Goal: Task Accomplishment & Management: Manage account settings

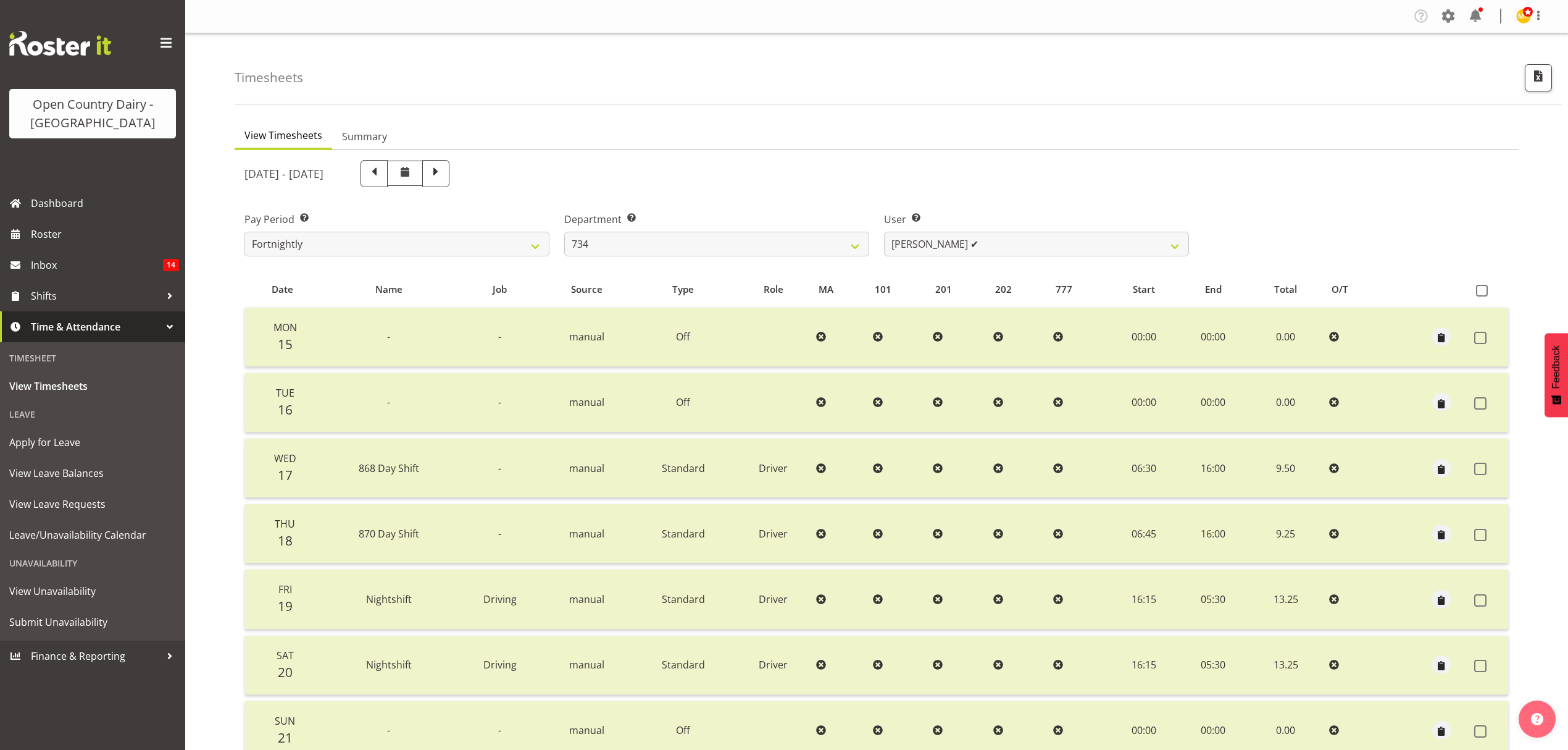
scroll to position [109, 0]
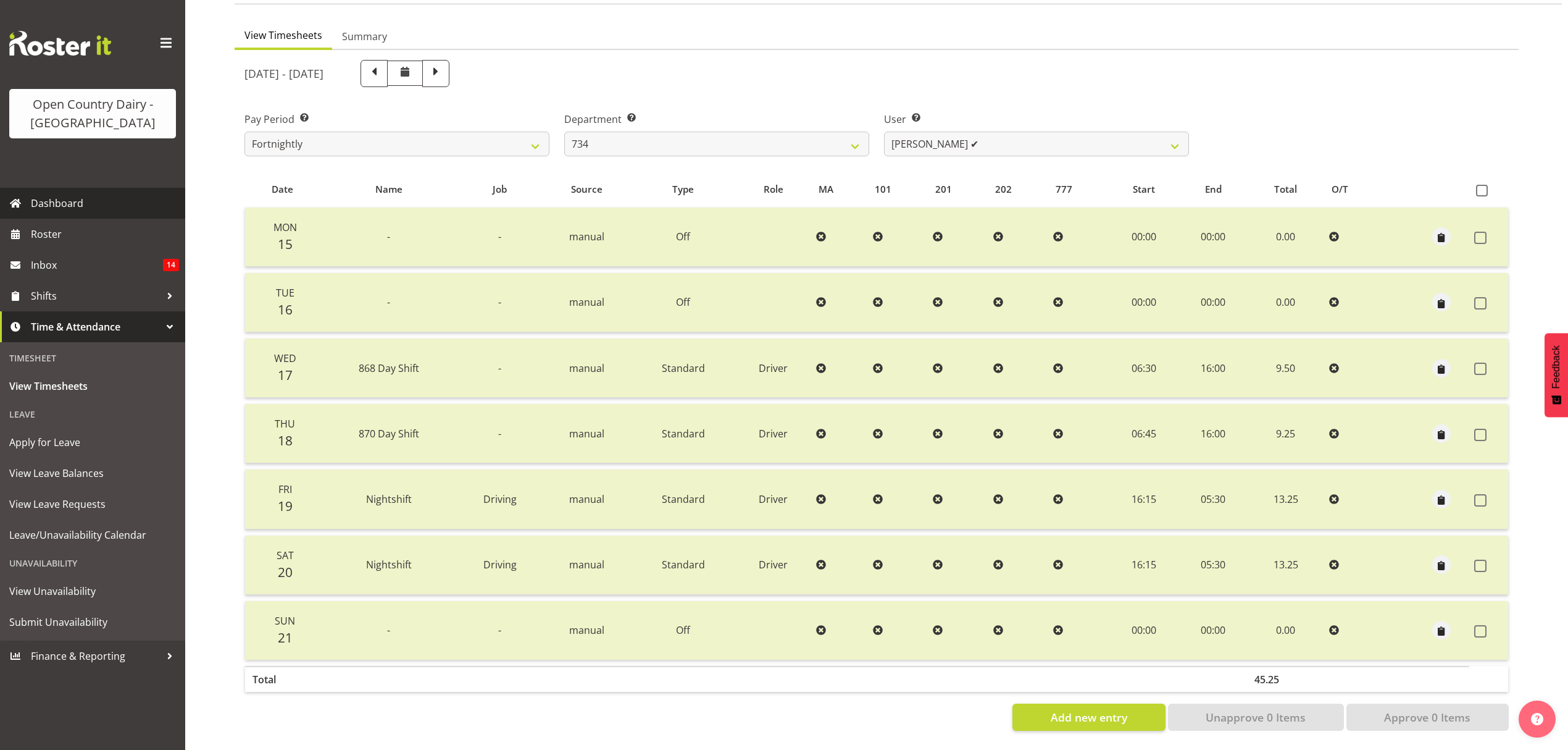
click at [62, 205] on span "Dashboard" at bounding box center [104, 203] width 148 height 18
click at [61, 229] on span "Roster" at bounding box center [104, 233] width 148 height 18
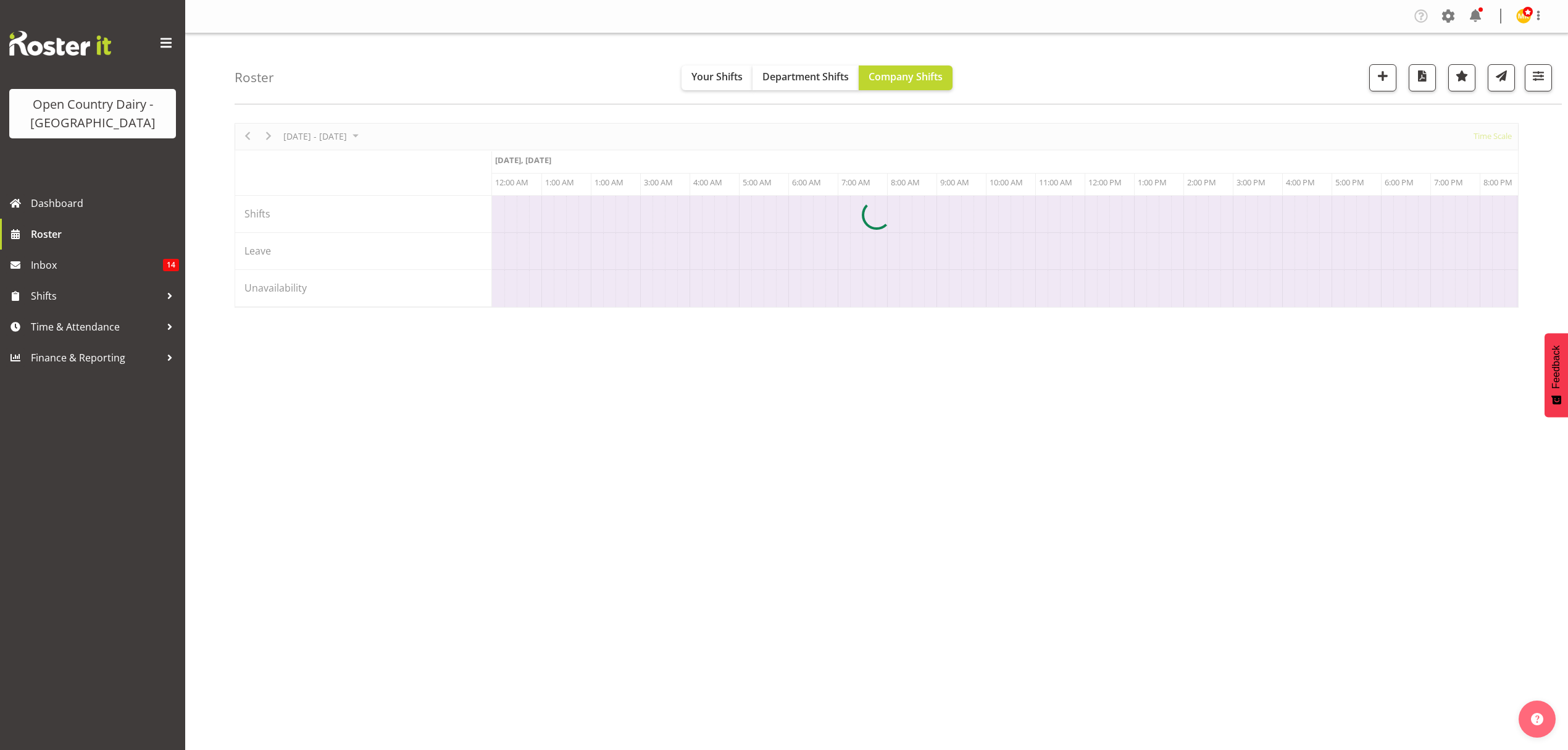
scroll to position [0, 7113]
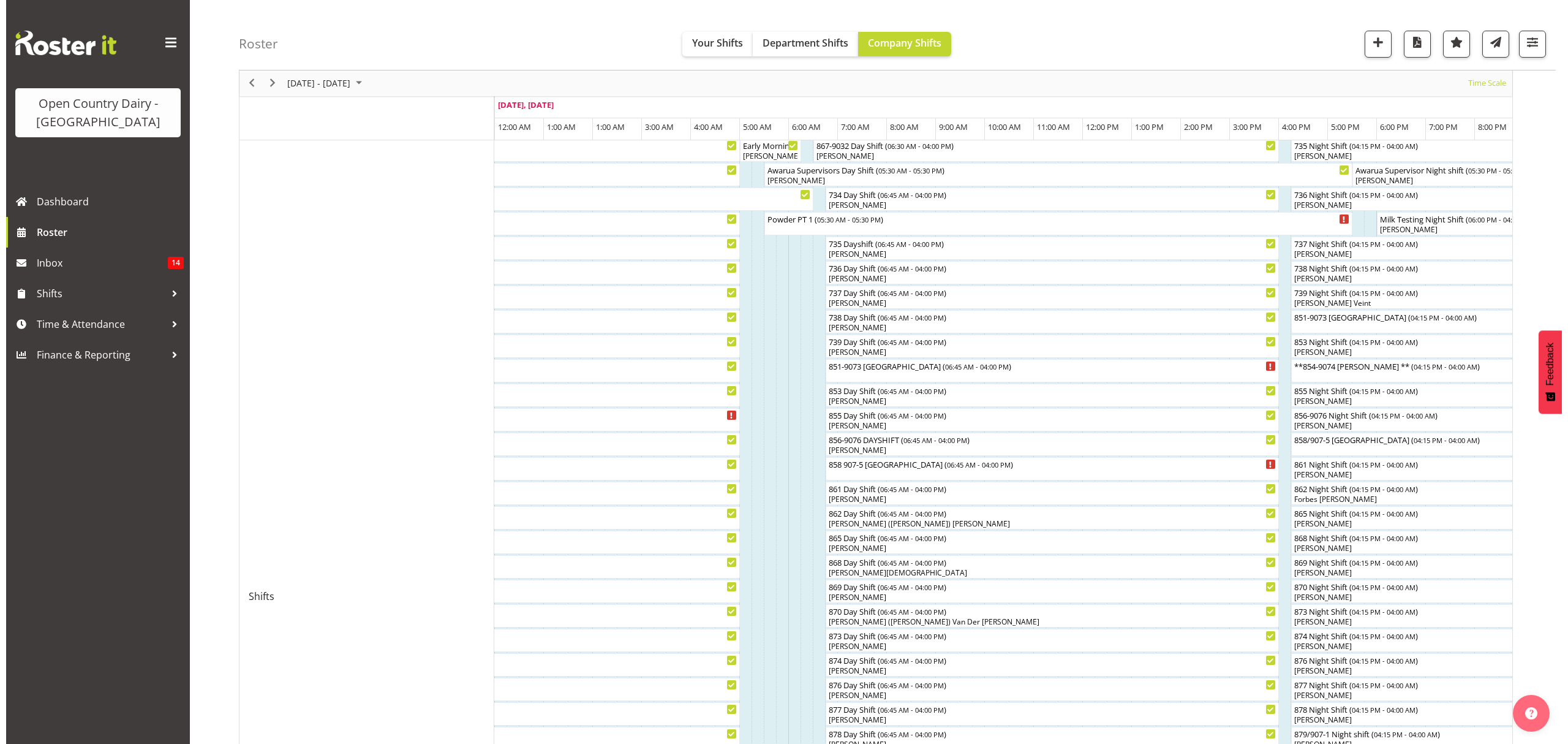
scroll to position [163, 0]
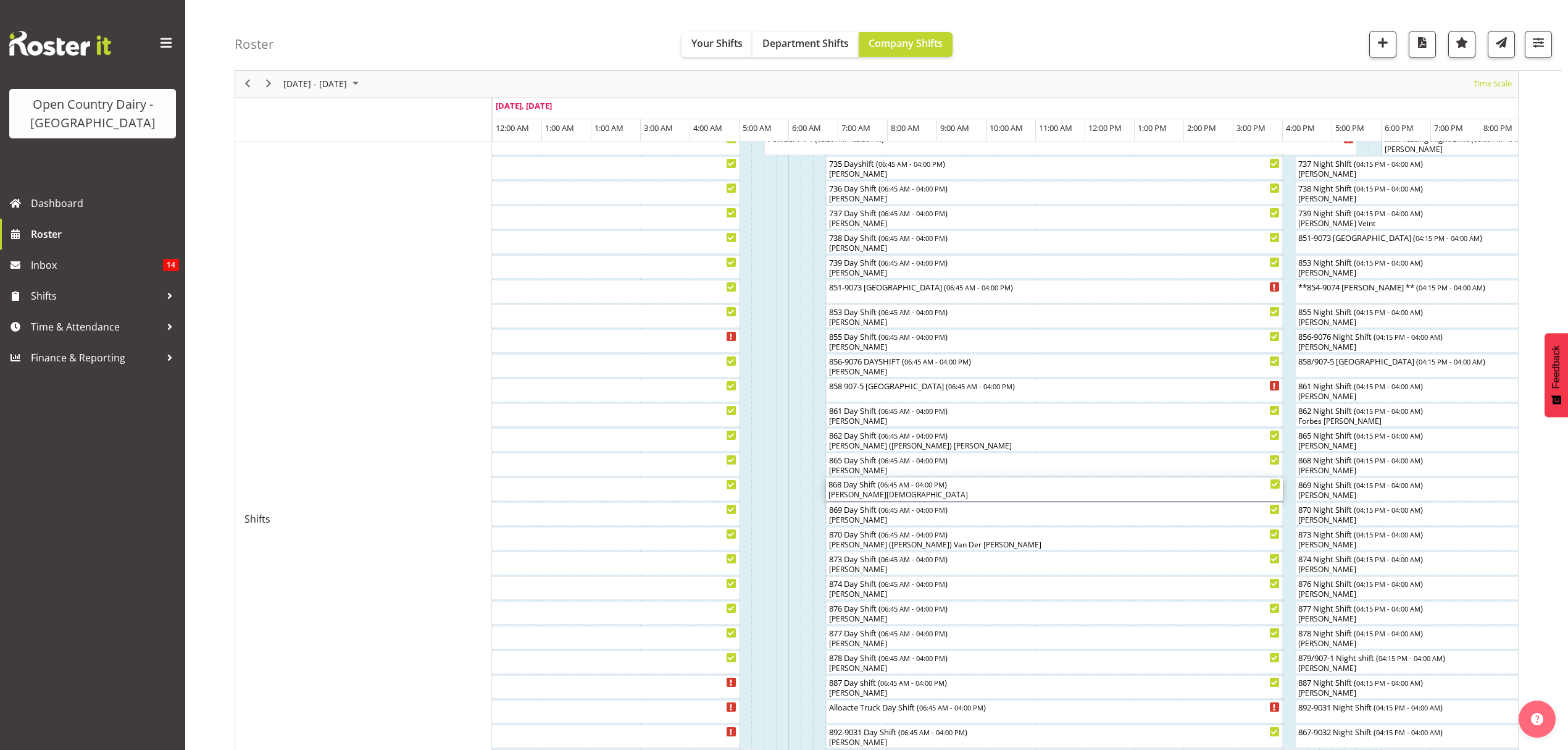
click at [875, 493] on div "[PERSON_NAME][DEMOGRAPHIC_DATA]" at bounding box center [1055, 494] width 452 height 11
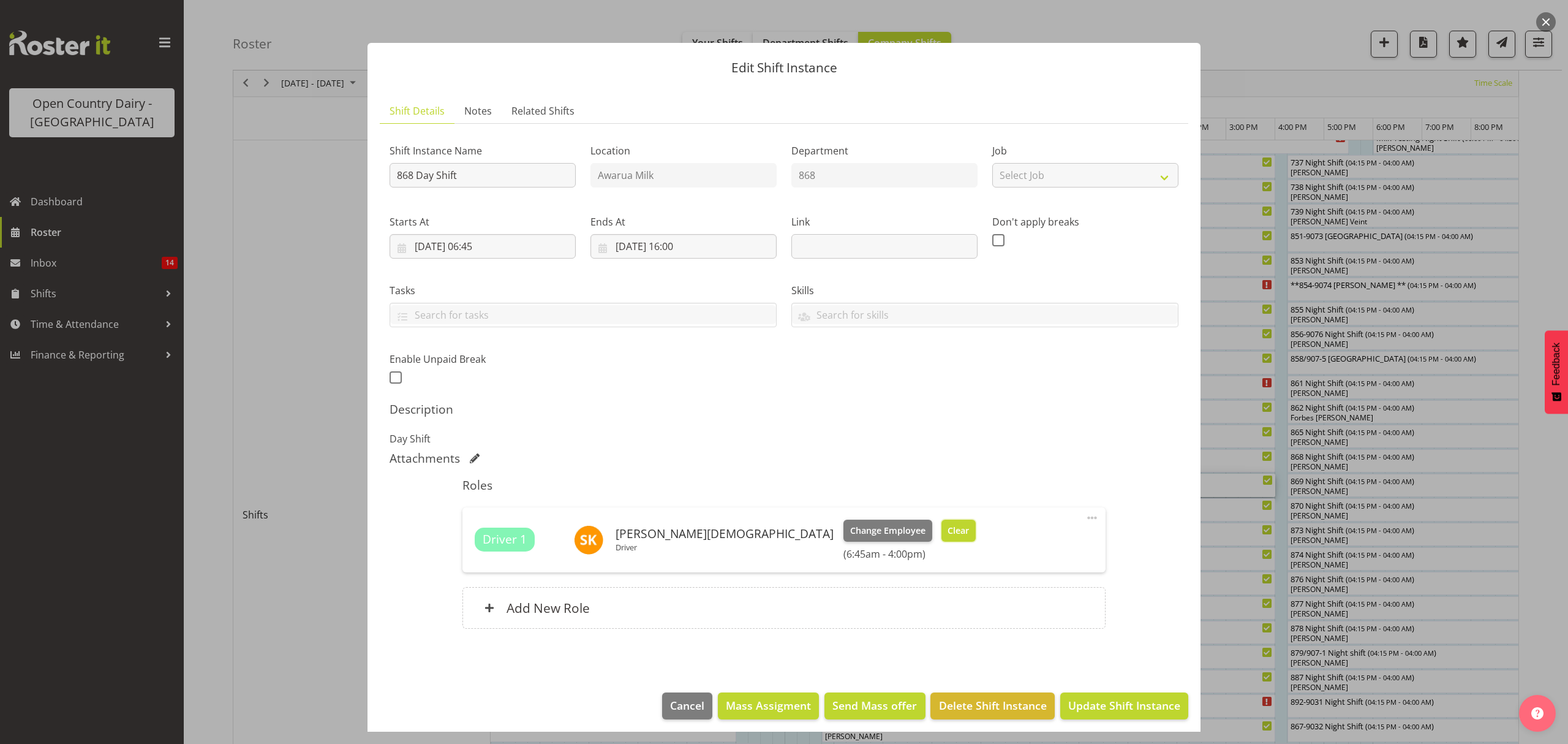
click at [948, 531] on span "Clear" at bounding box center [958, 531] width 21 height 13
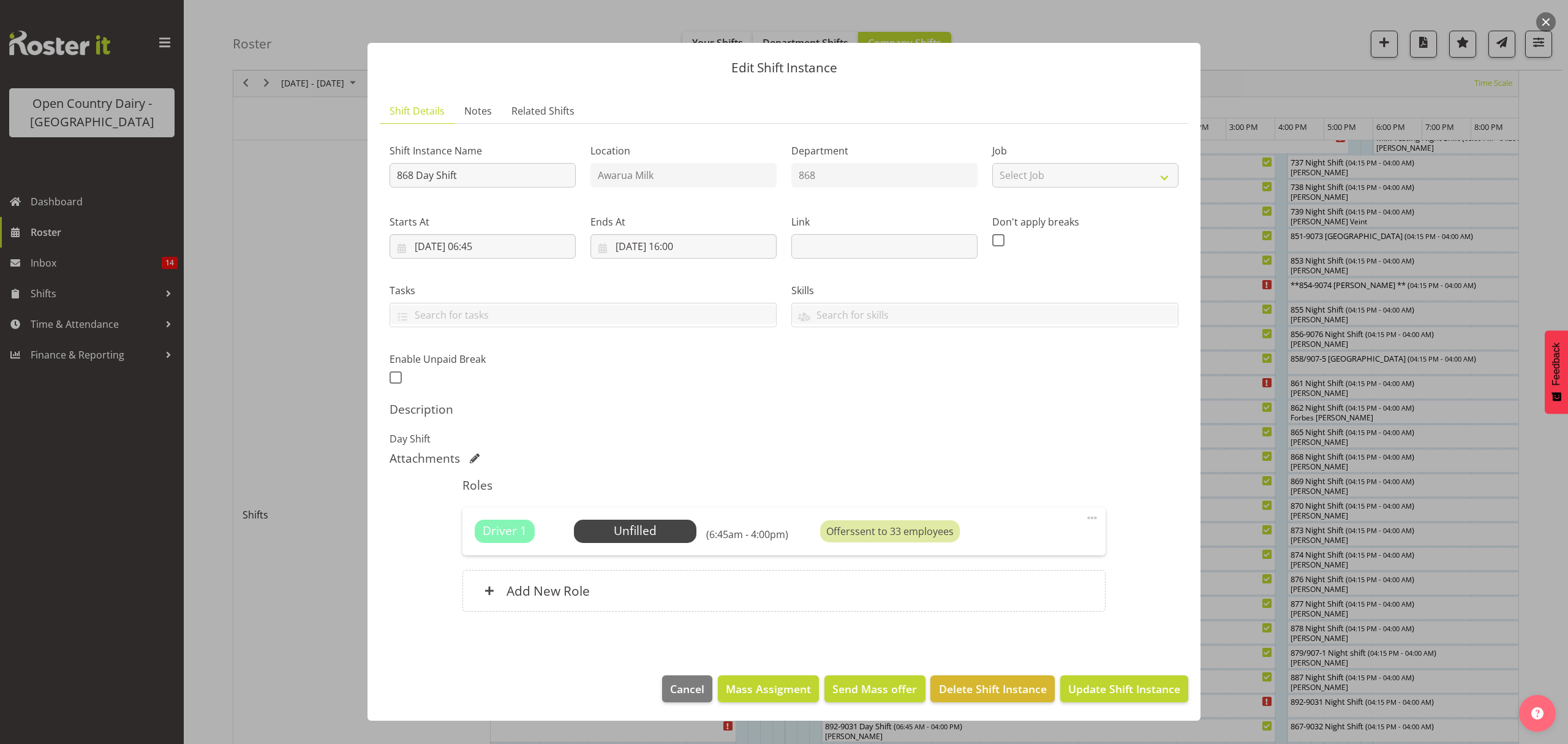
click at [1097, 522] on span at bounding box center [1092, 517] width 15 height 15
drag, startPoint x: 1014, startPoint y: 485, endPoint x: 931, endPoint y: 488, distance: 83.1
click at [1014, 484] on h5 "Roles" at bounding box center [783, 485] width 642 height 15
click at [620, 532] on span "Select Employee" at bounding box center [635, 531] width 91 height 18
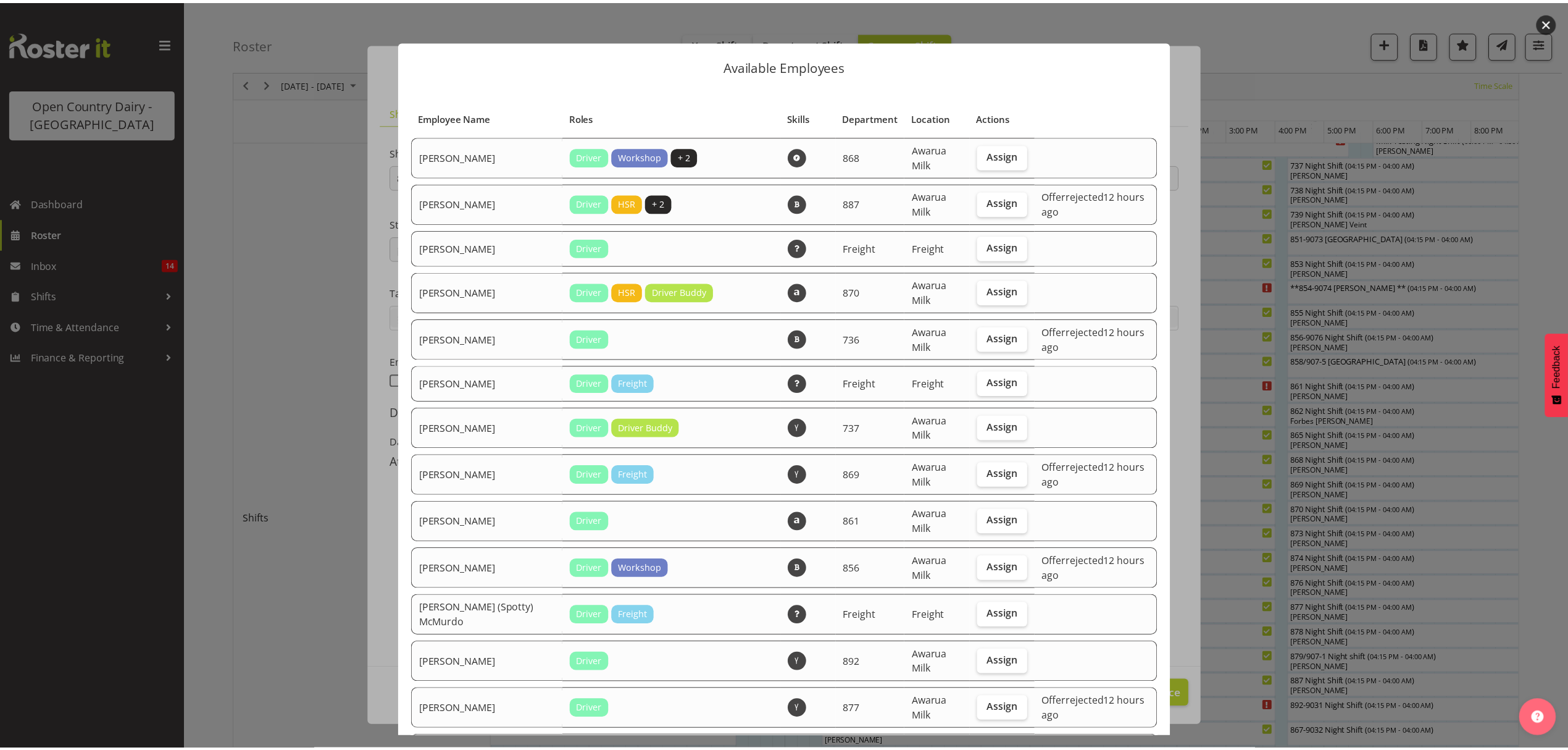
scroll to position [0, 0]
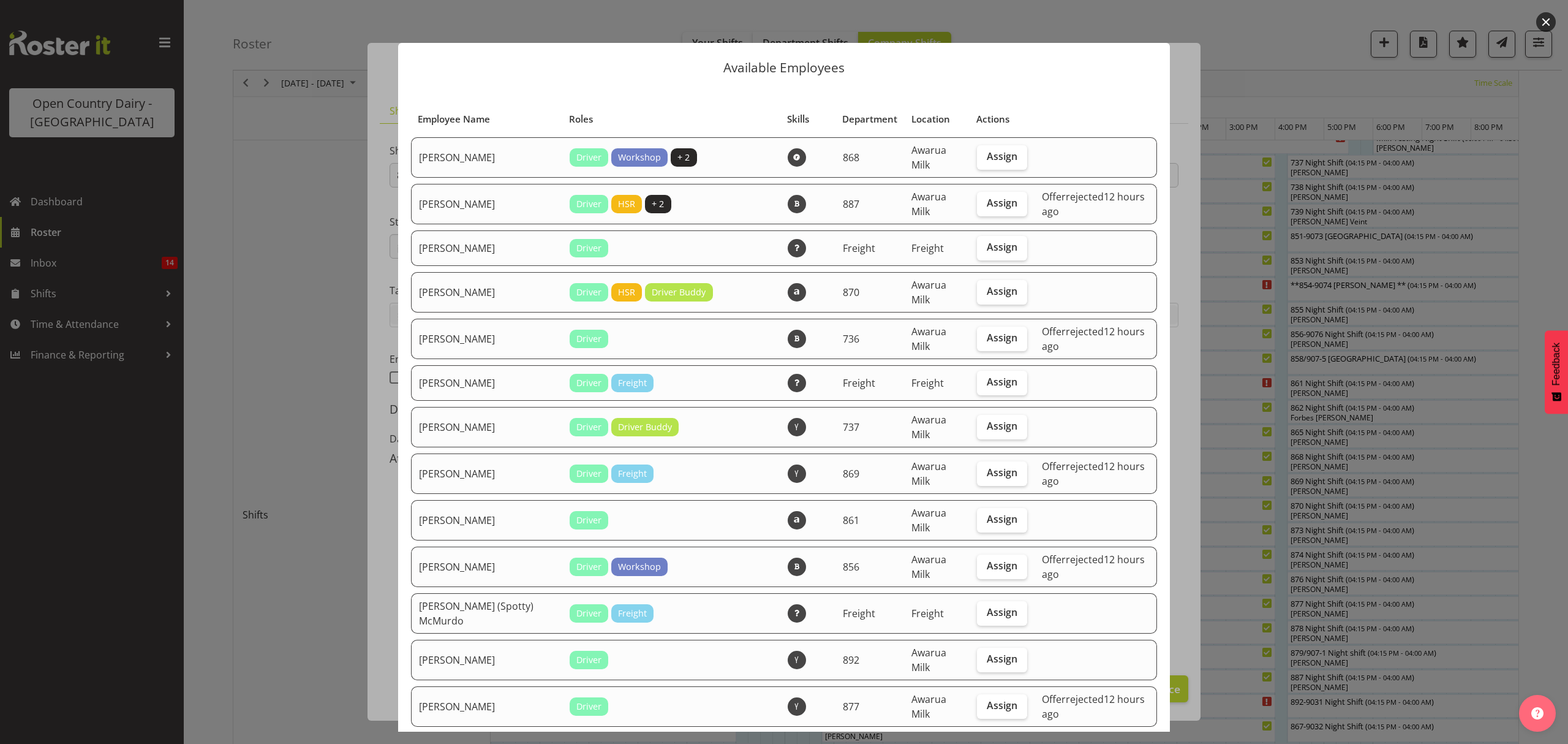
click at [993, 28] on div "Available Employees Employee Name Roles Skills Department Location Actions Alan…" at bounding box center [784, 372] width 796 height 720
click at [1304, 432] on div at bounding box center [784, 372] width 1568 height 744
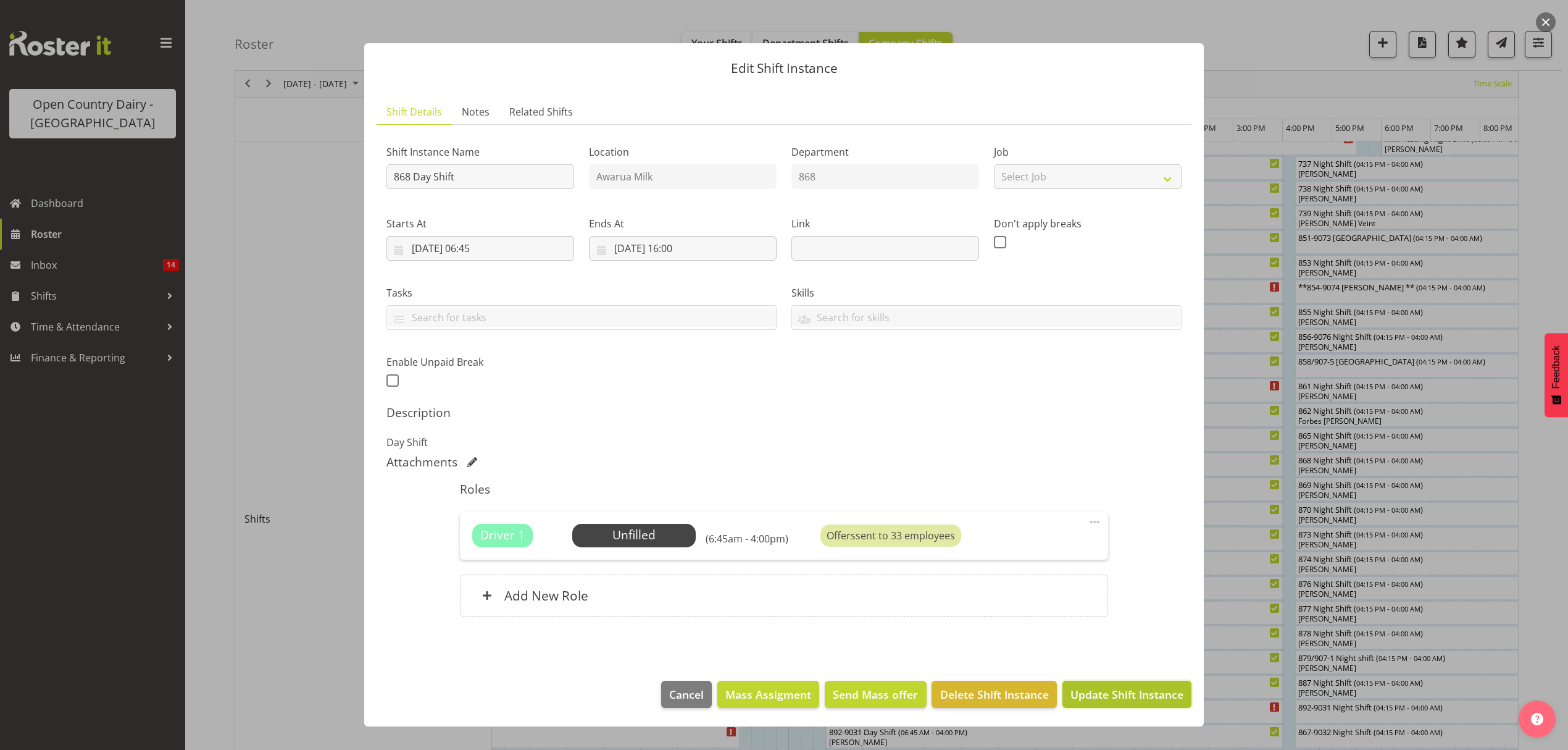
click at [1093, 695] on span "Update Shift Instance" at bounding box center [1127, 694] width 113 height 16
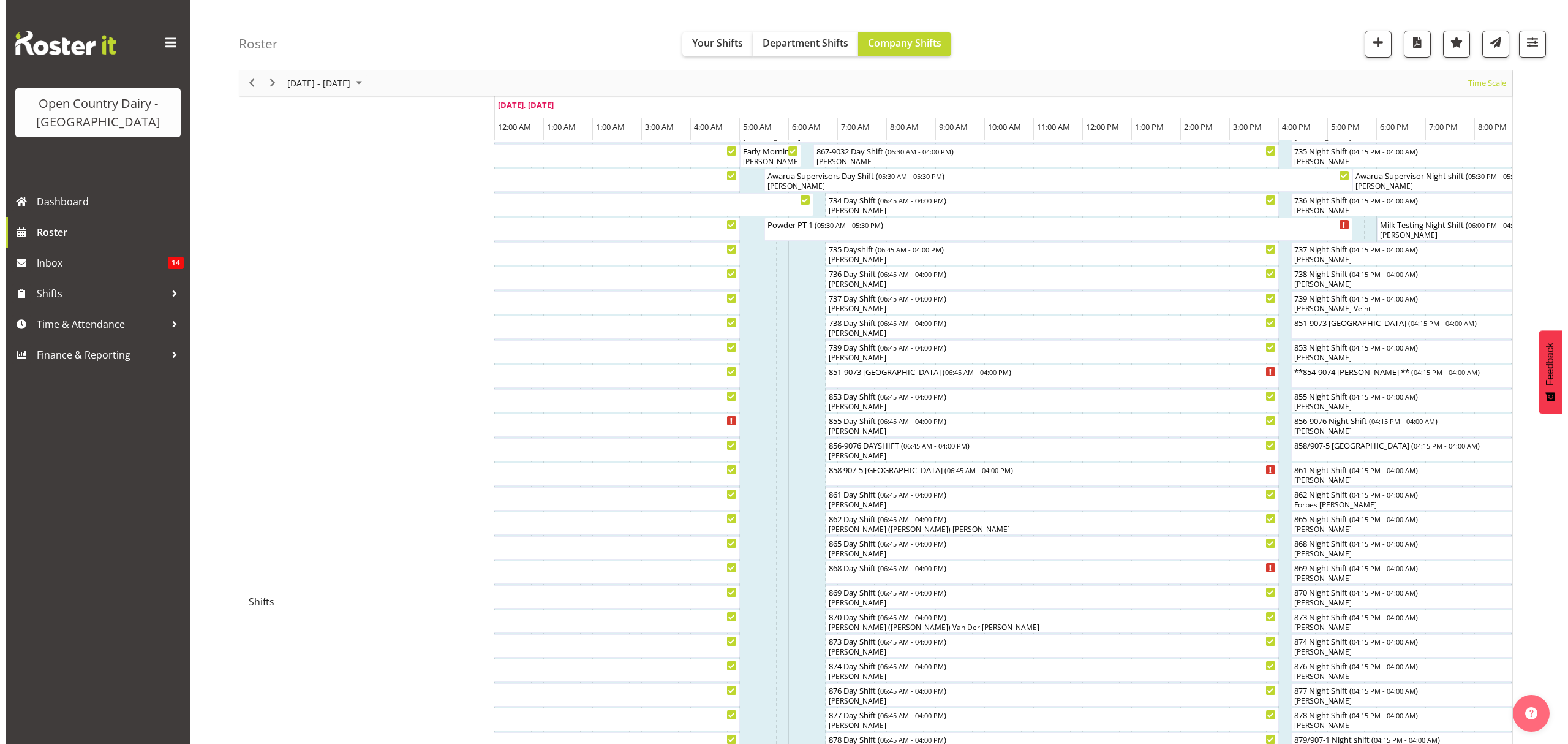
scroll to position [163, 0]
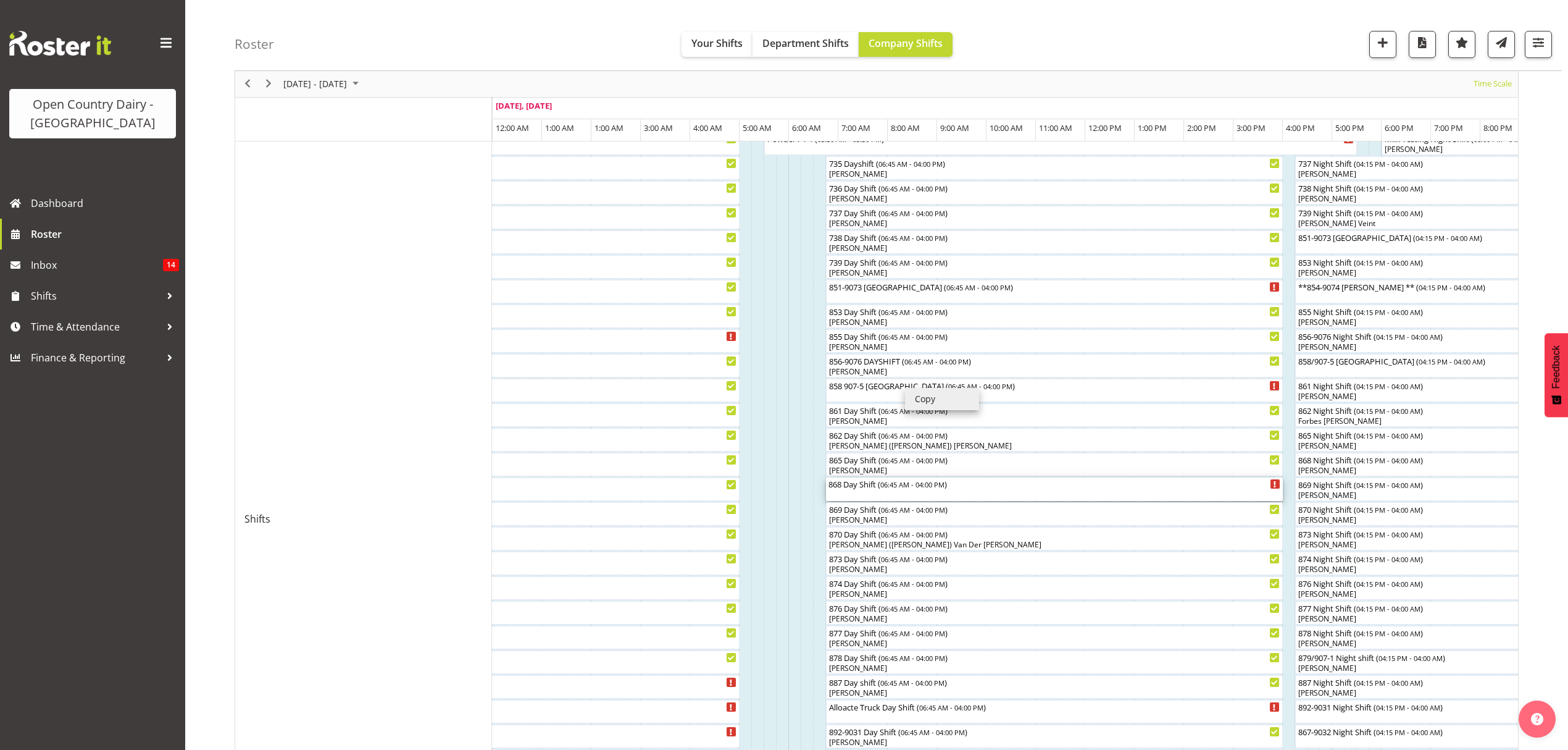
click at [919, 487] on span "06:45 AM - 04:00 PM" at bounding box center [912, 484] width 64 height 9
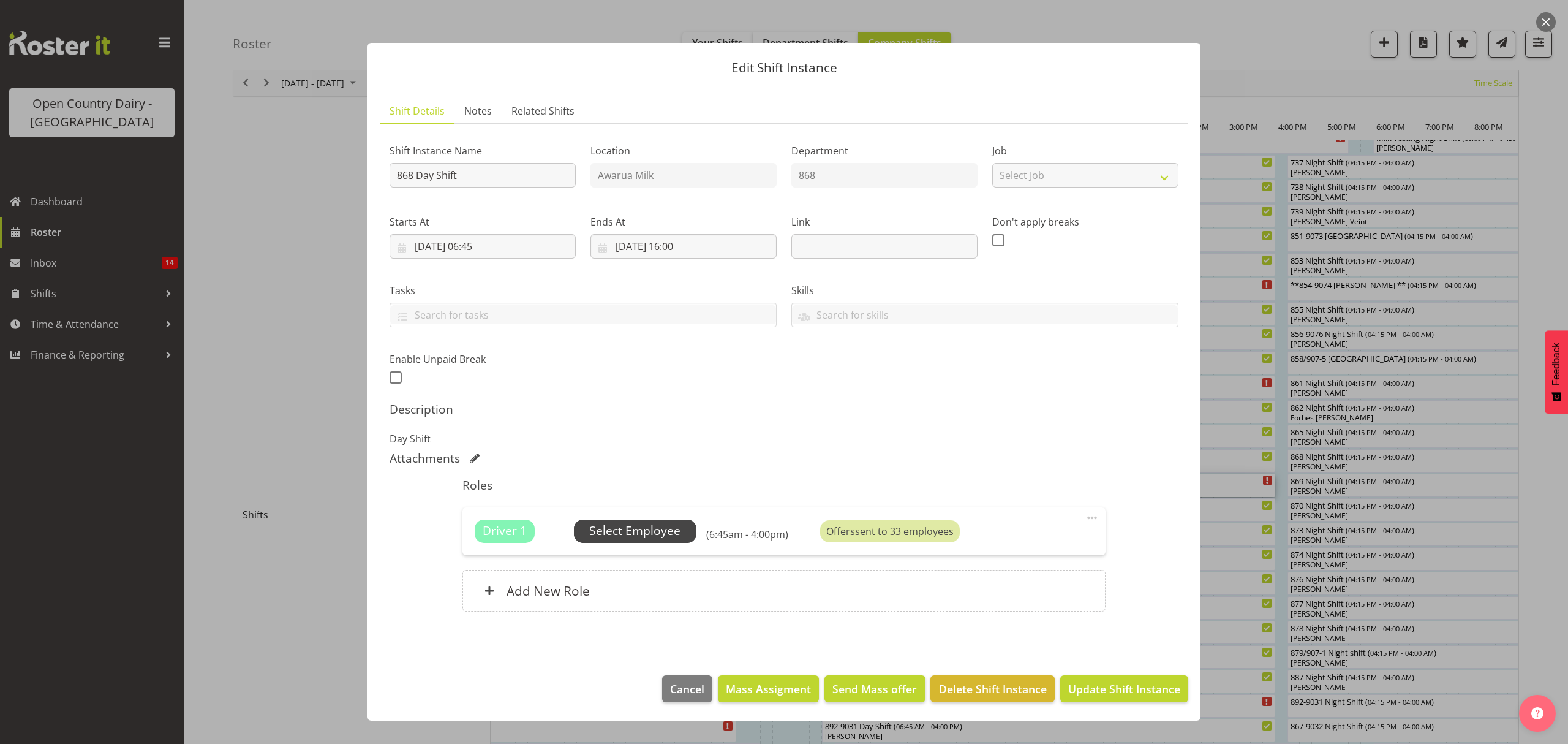
click at [644, 533] on span "Select Employee" at bounding box center [635, 531] width 91 height 18
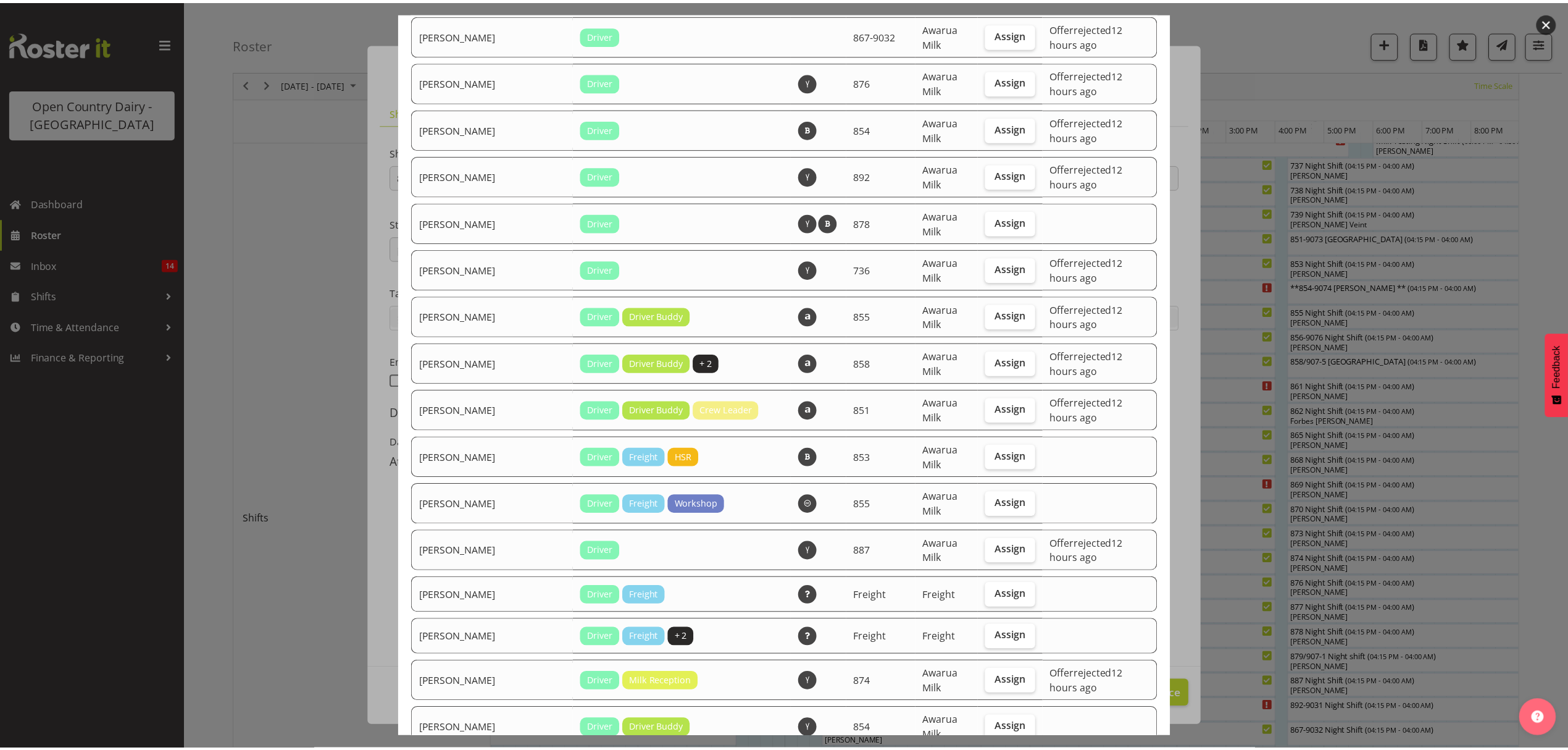
scroll to position [1483, 0]
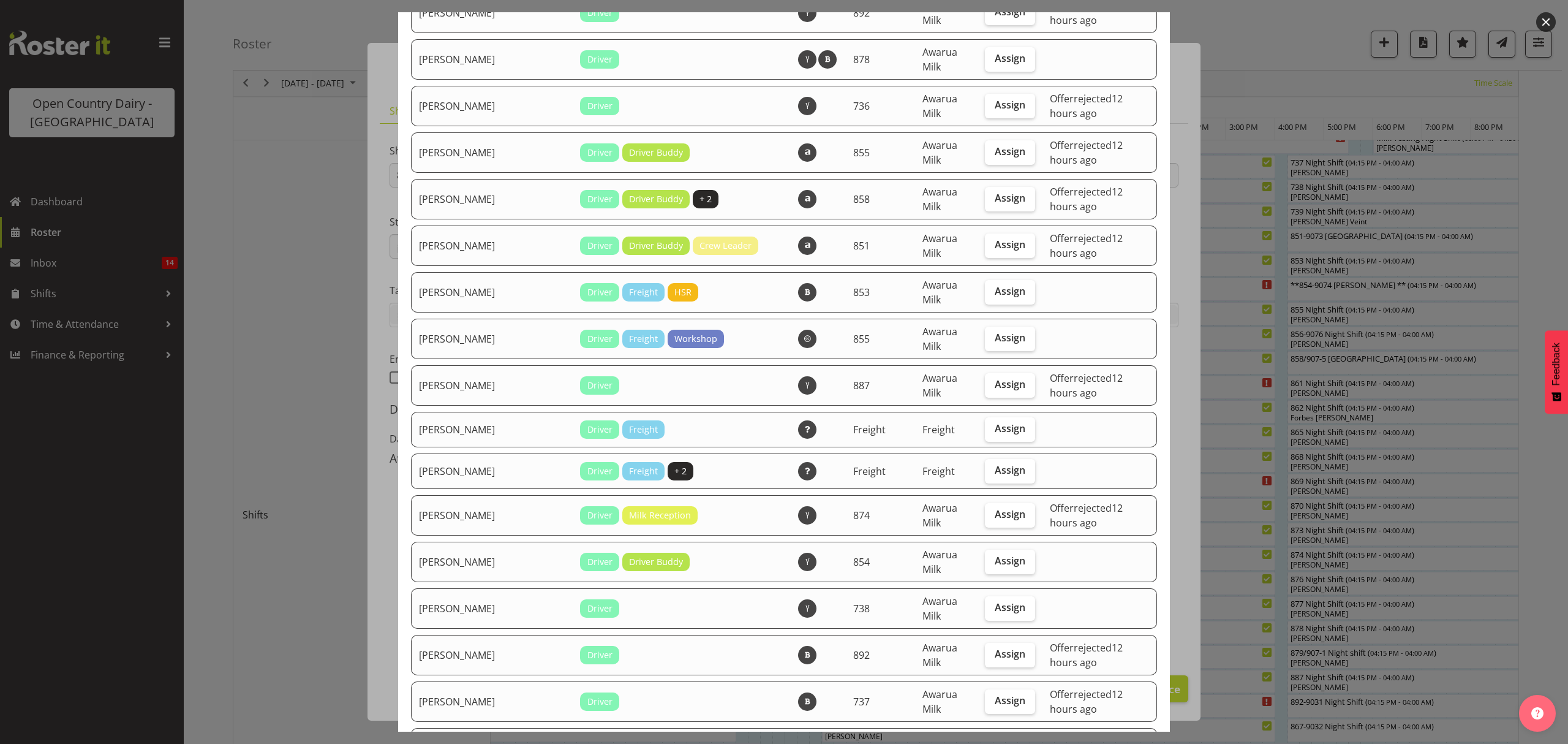
click at [1261, 210] on div at bounding box center [784, 372] width 1568 height 744
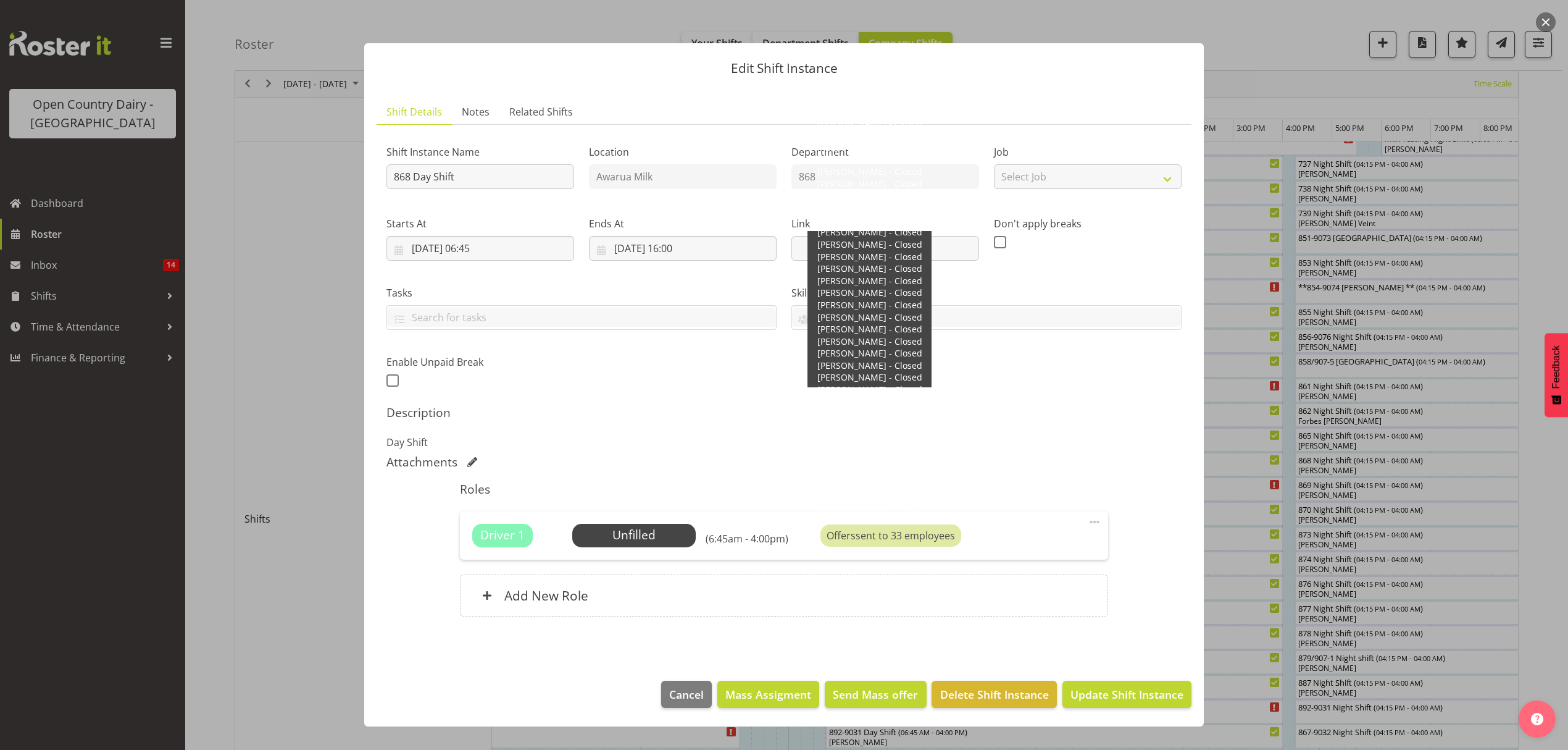
click at [906, 536] on div "Offers sent to 33 employees" at bounding box center [891, 536] width 141 height 22
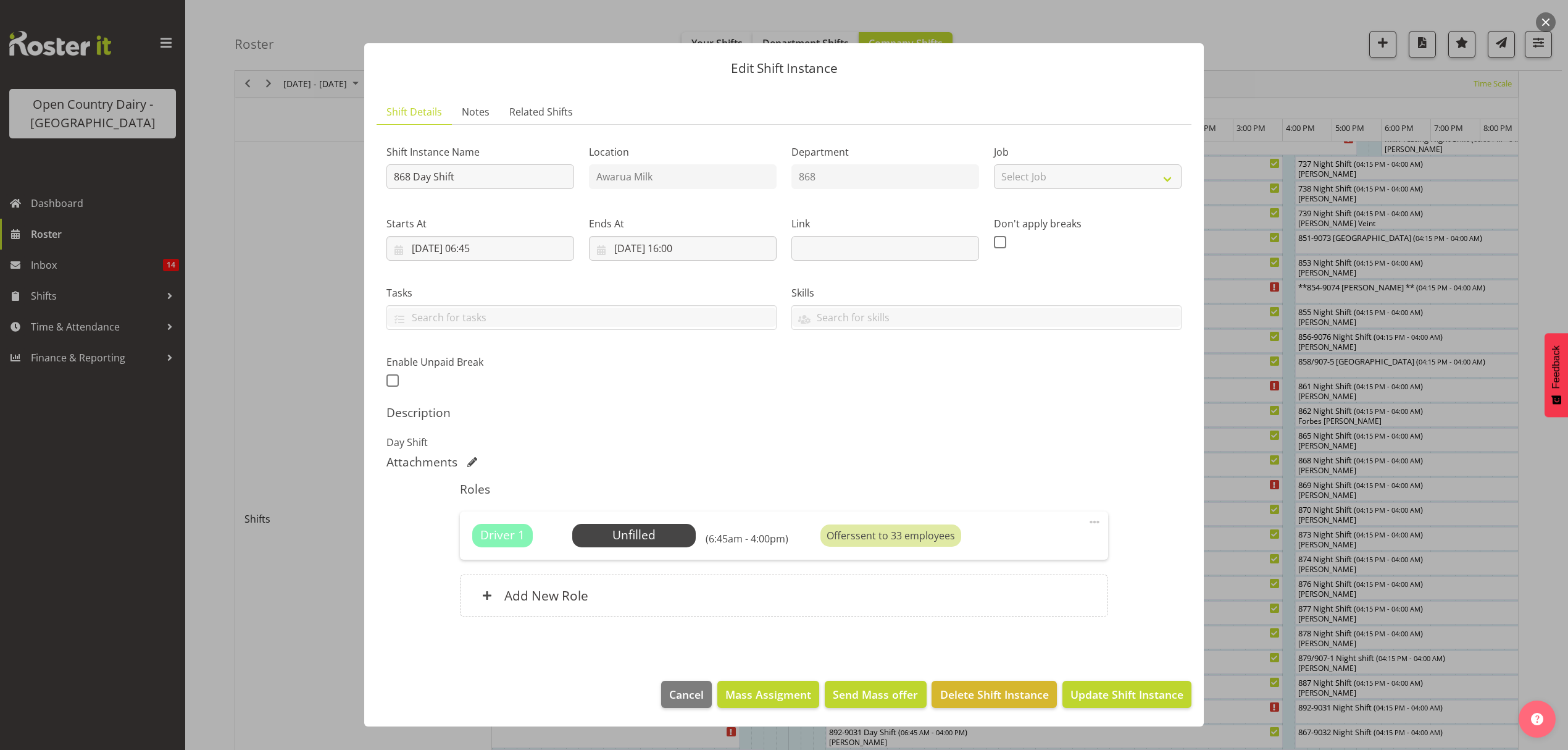
click at [1098, 525] on span at bounding box center [1094, 521] width 15 height 15
click at [1031, 547] on link "Edit" at bounding box center [1043, 549] width 119 height 22
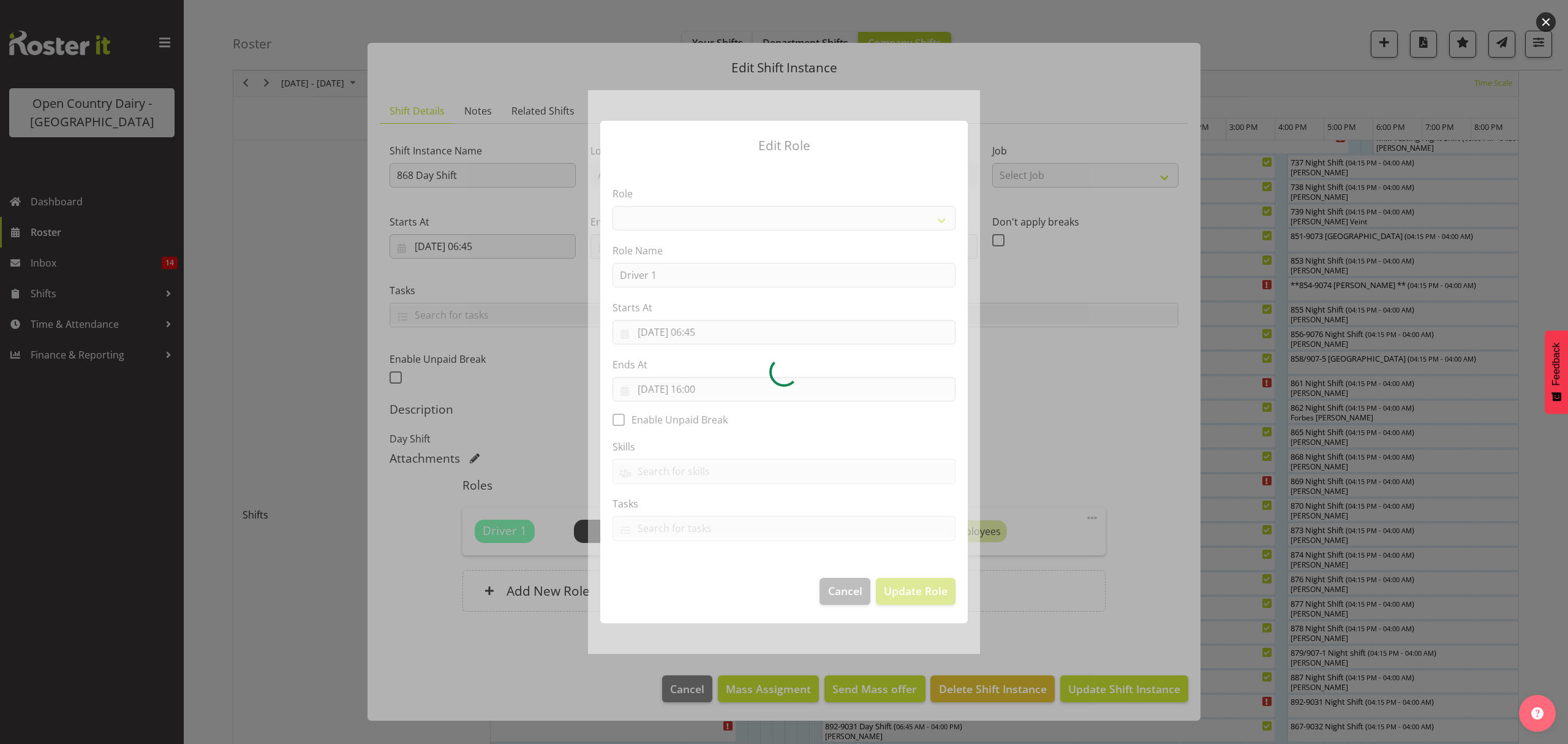
select select "1154"
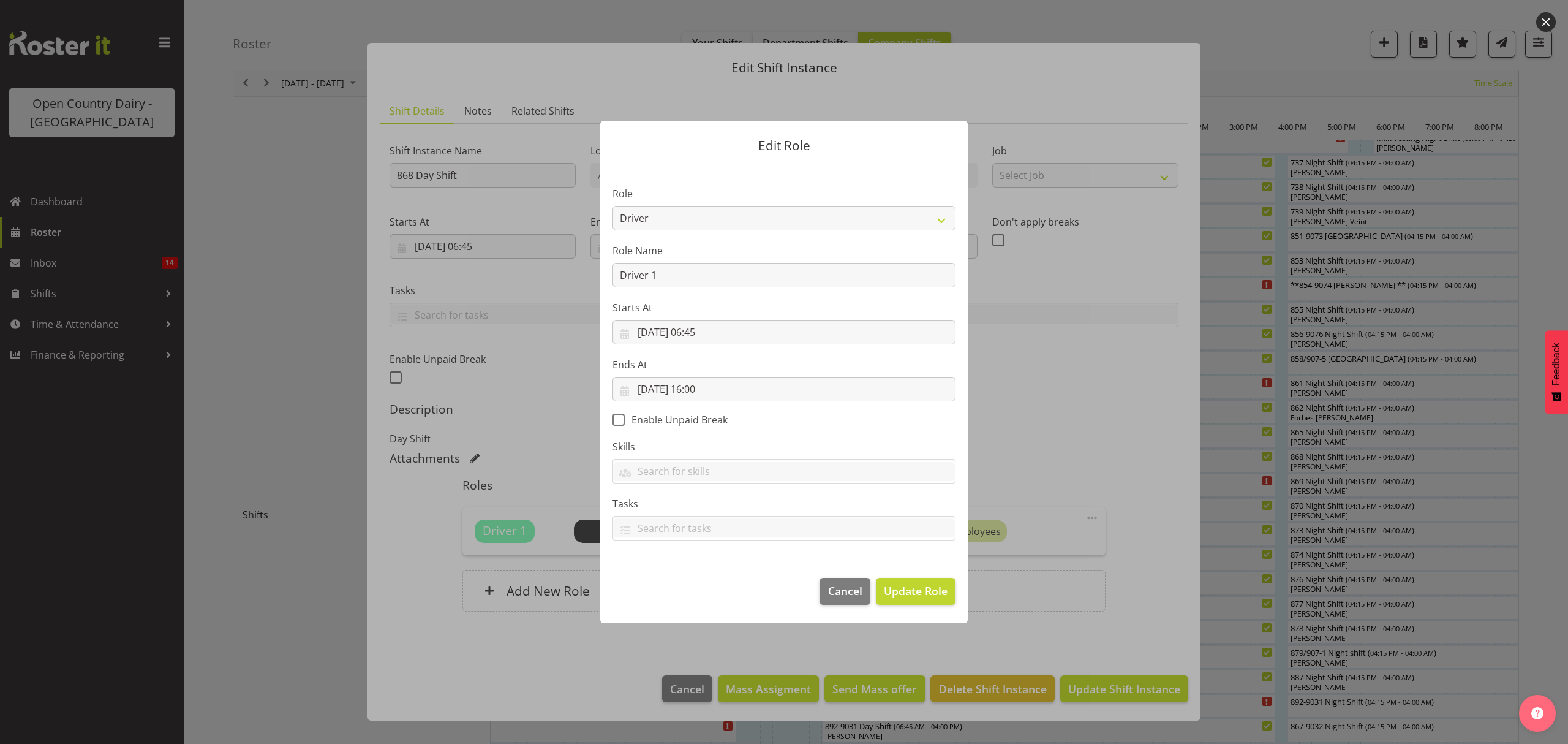
click at [1045, 457] on form "Edit Role Role Crew Leader Driver Driver Assessor Dayshift Driver Assessor Nigh…" at bounding box center [784, 372] width 588 height 563
click at [861, 586] on span "Cancel" at bounding box center [846, 591] width 35 height 16
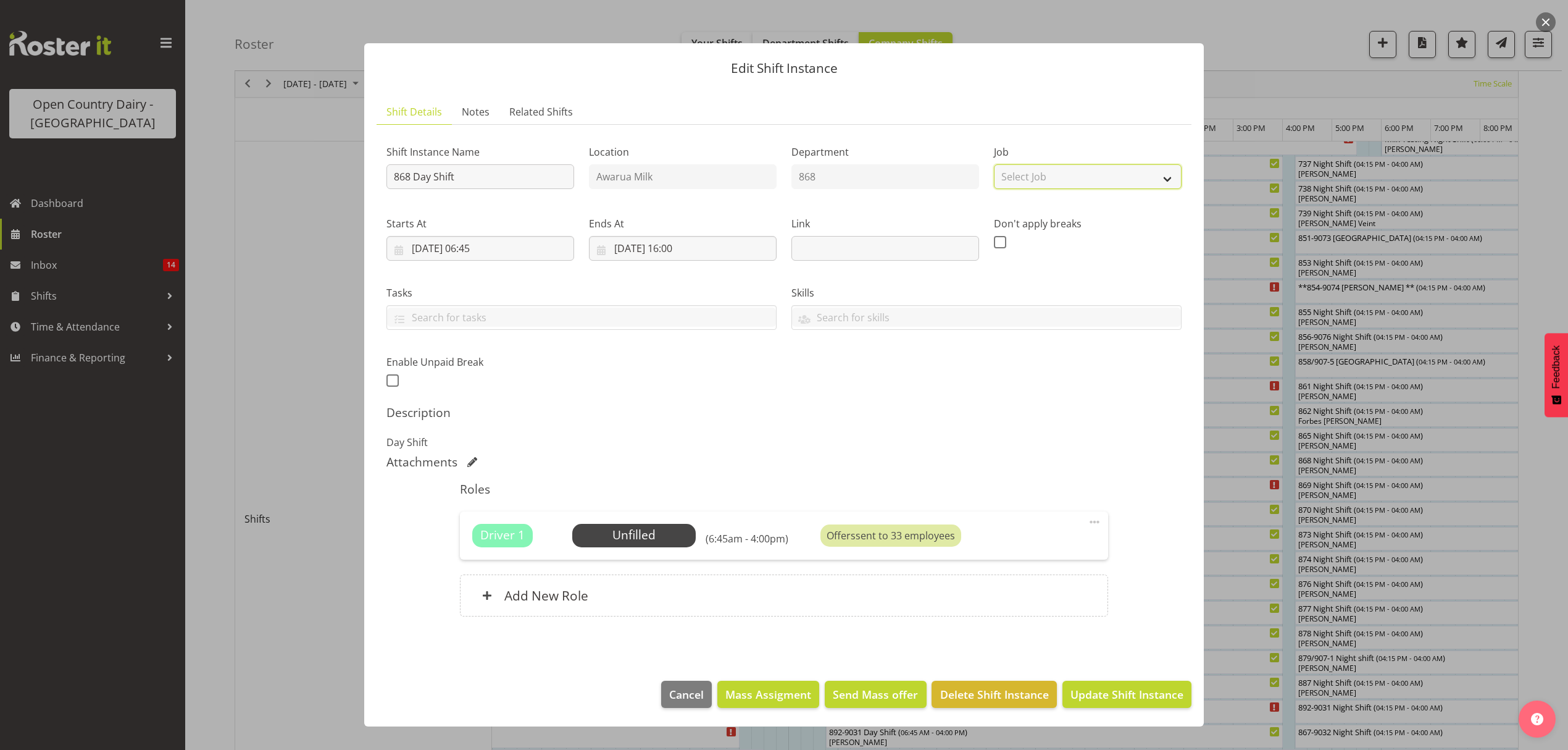
click at [1082, 166] on select "Select Job Create new job Connecting /unconnecting Trailers Driving Meeting Mil…" at bounding box center [1087, 176] width 187 height 25
select select "10670"
click at [994, 165] on select "Select Job Create new job Connecting /unconnecting Trailers Driving Meeting Mil…" at bounding box center [1087, 176] width 187 height 25
click at [669, 530] on span "Select Employee" at bounding box center [633, 535] width 92 height 18
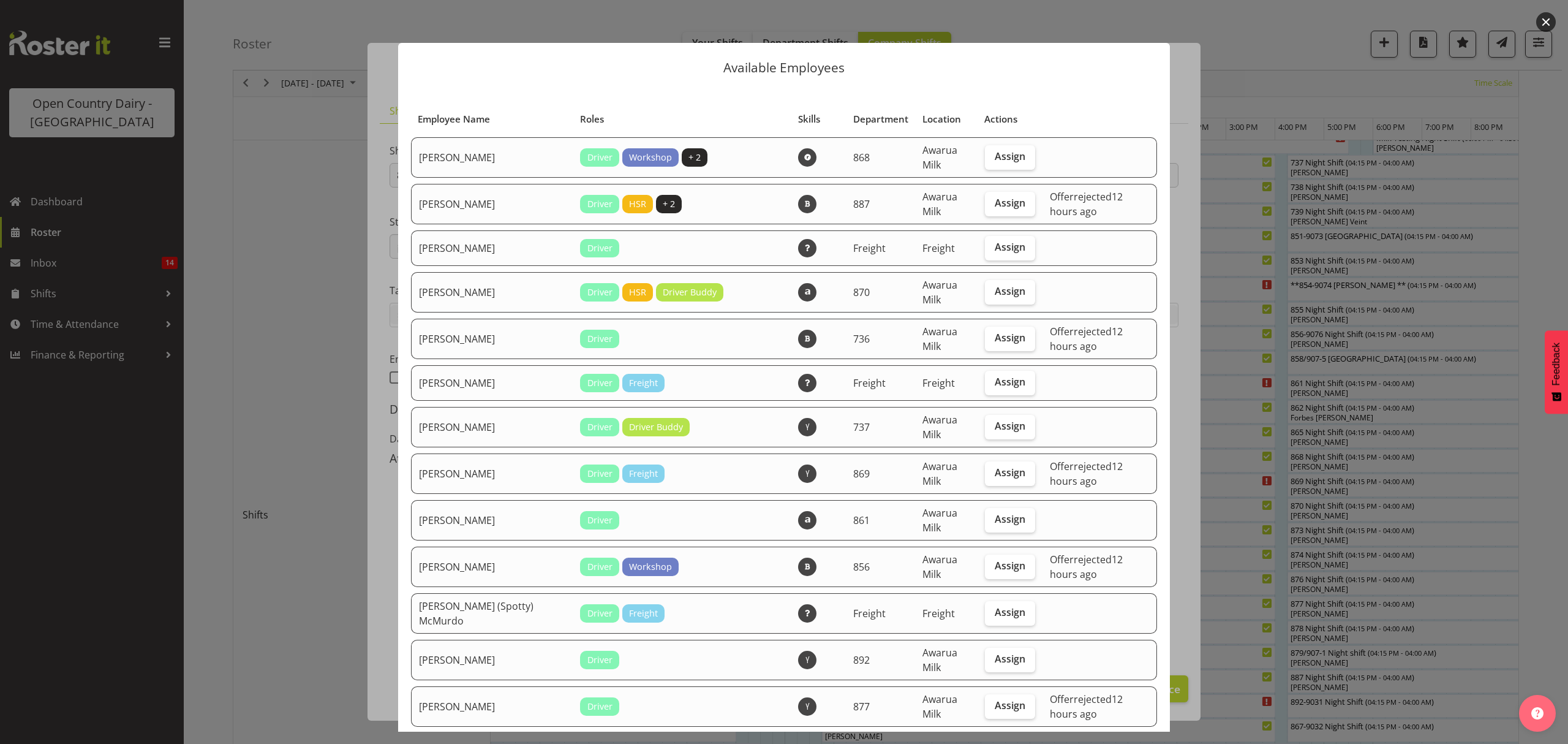
click at [1303, 203] on div at bounding box center [784, 372] width 1568 height 744
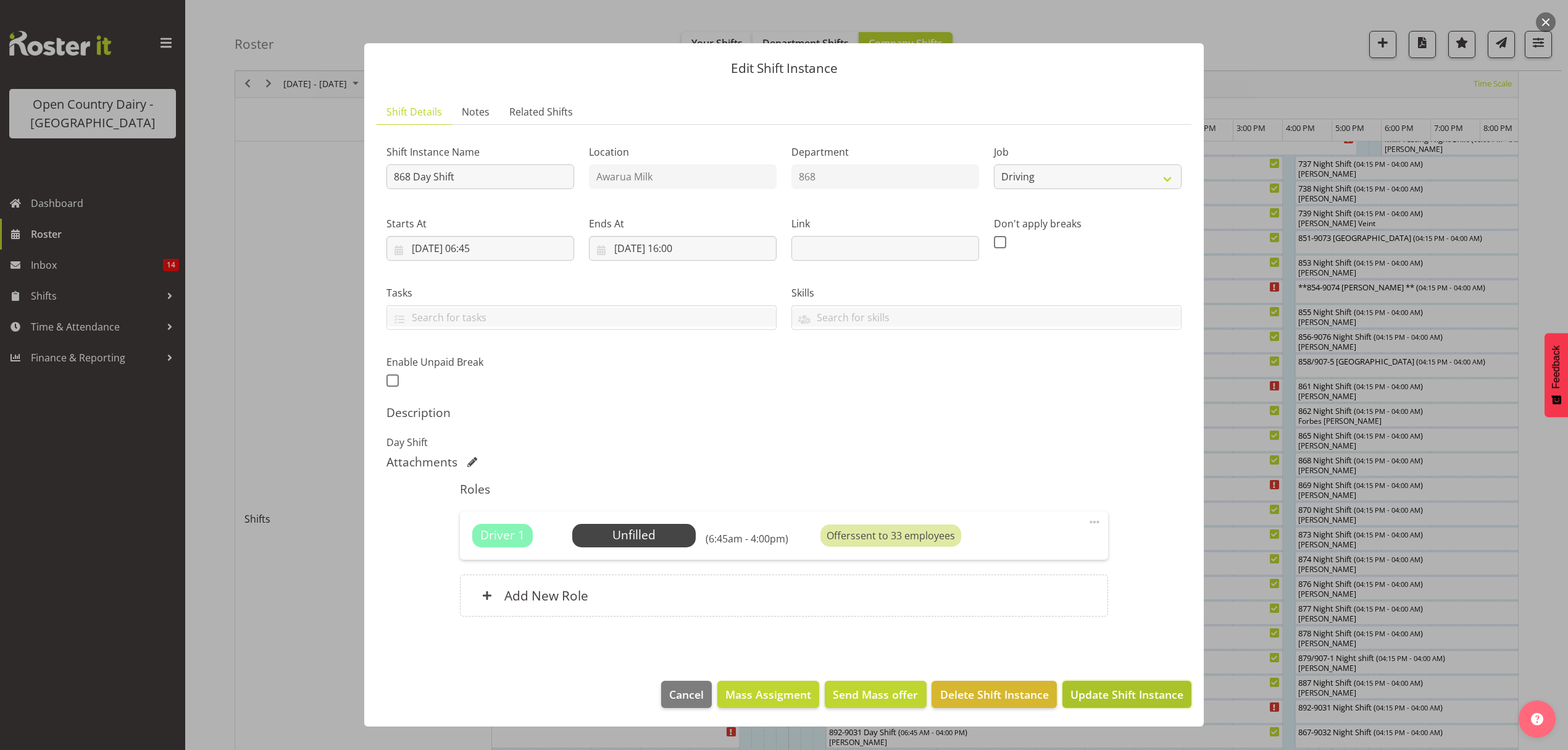
click at [1079, 692] on span "Update Shift Instance" at bounding box center [1127, 694] width 113 height 16
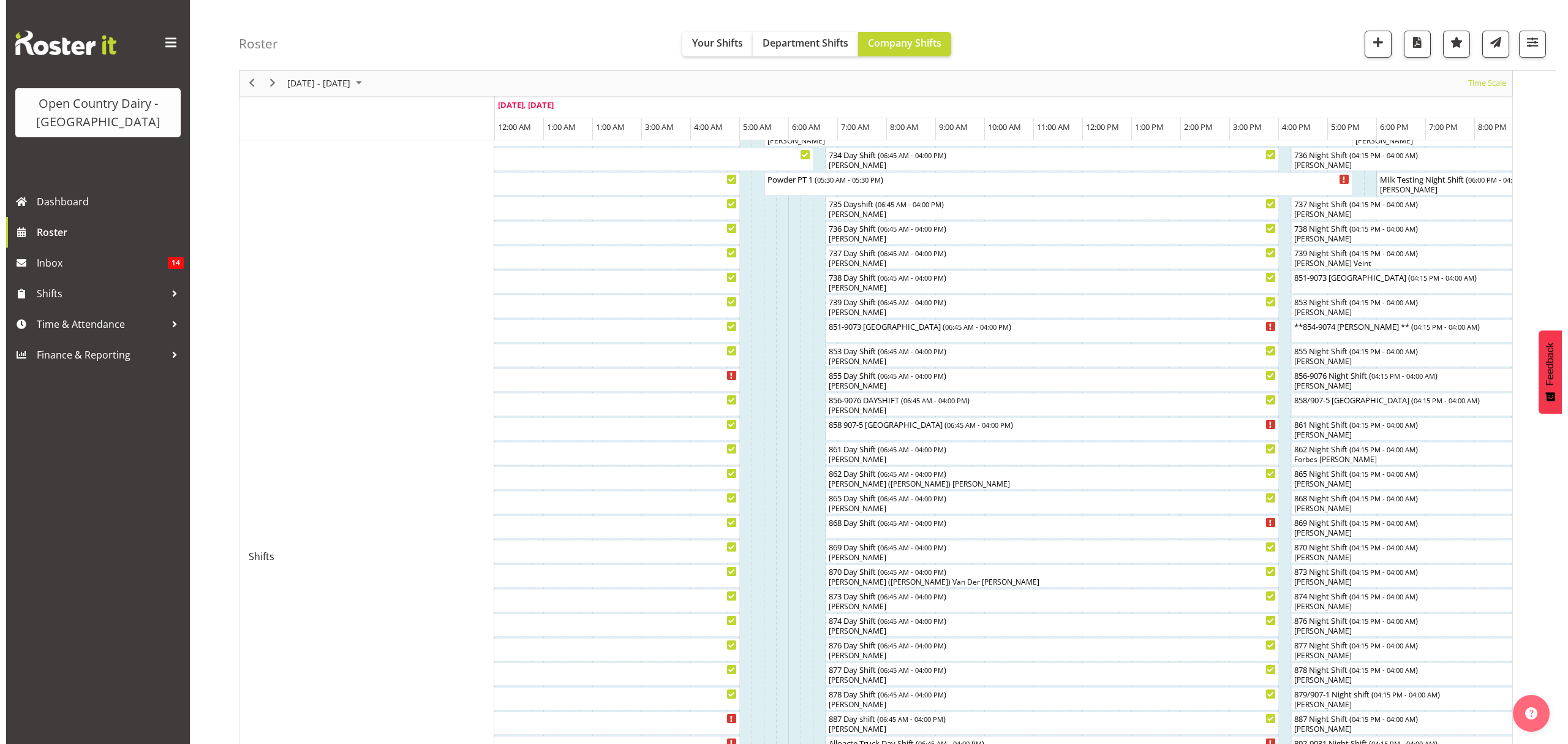
scroll to position [245, 0]
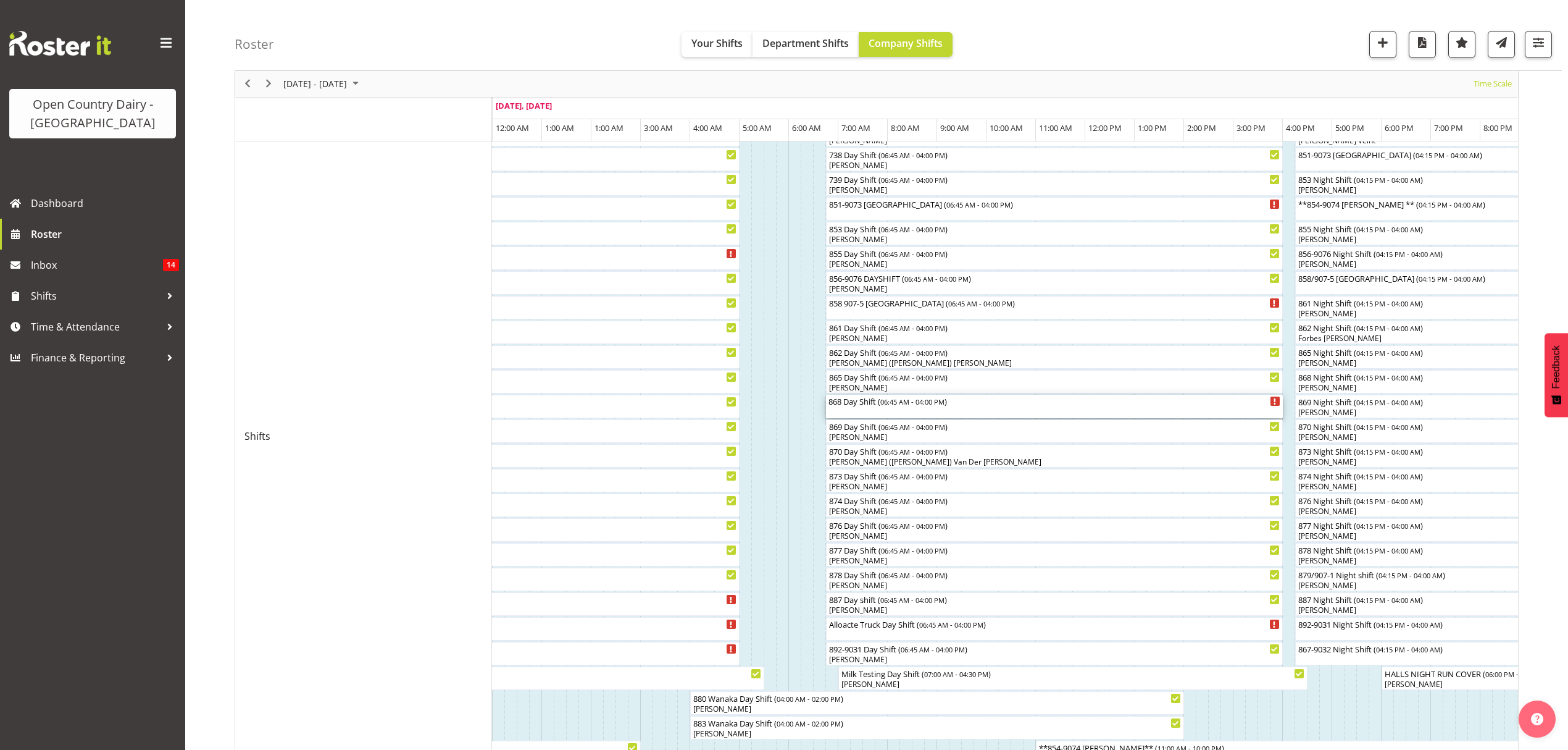
click at [930, 407] on div "868 Day Shift ( 06:45 AM - 04:00 PM )" at bounding box center [1055, 407] width 452 height 24
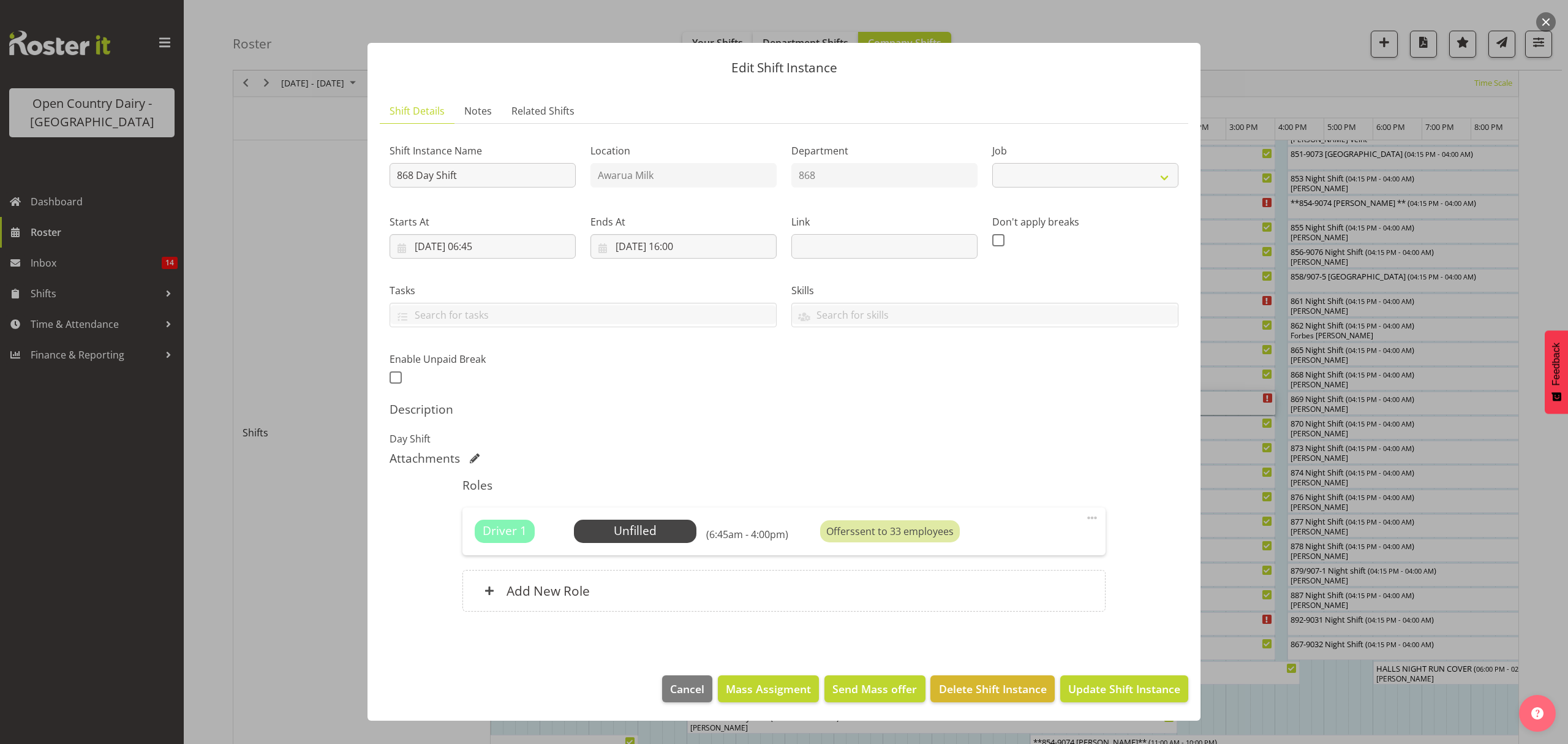
select select "10670"
click at [660, 527] on span "Select Employee" at bounding box center [635, 531] width 91 height 18
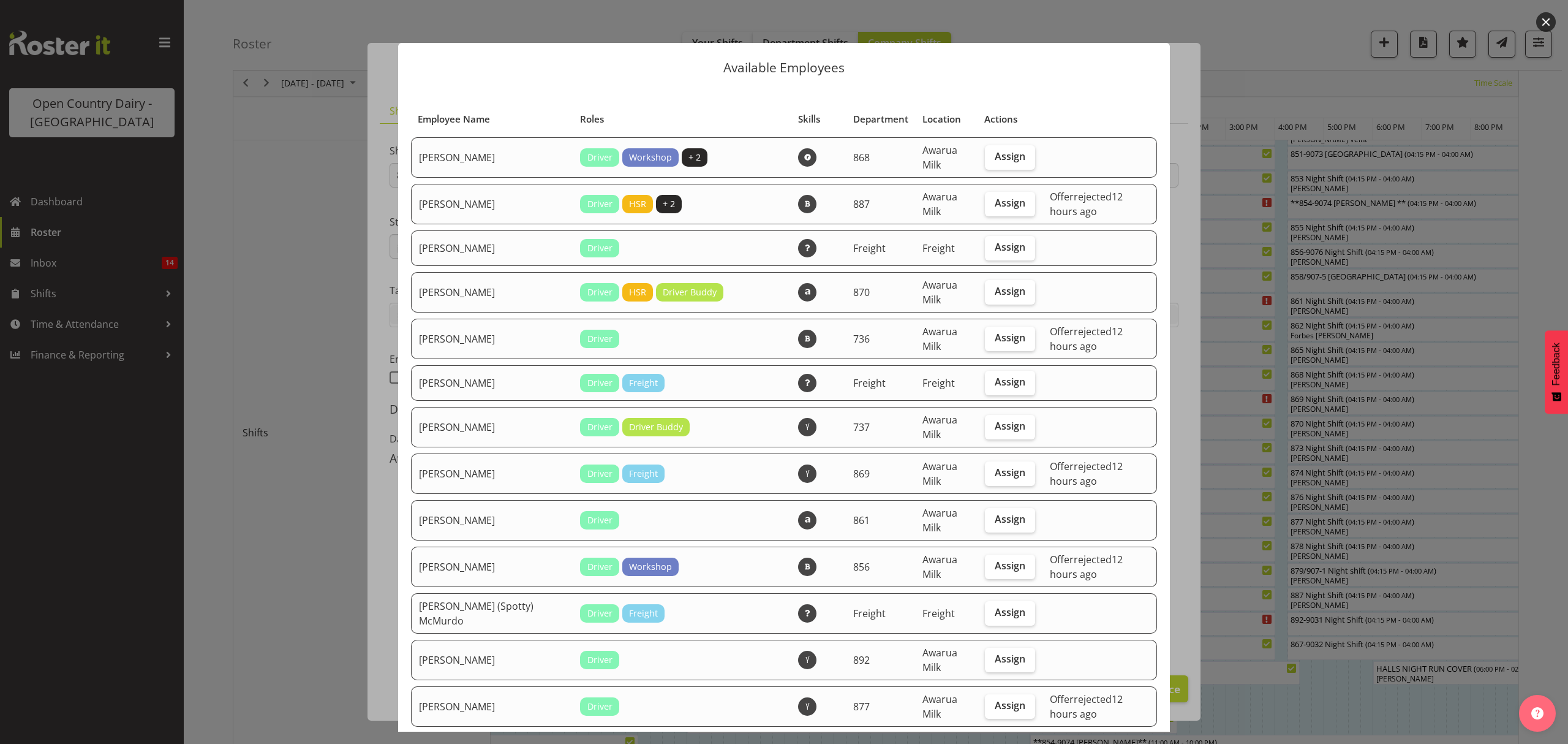
click at [1189, 362] on div at bounding box center [784, 372] width 1568 height 744
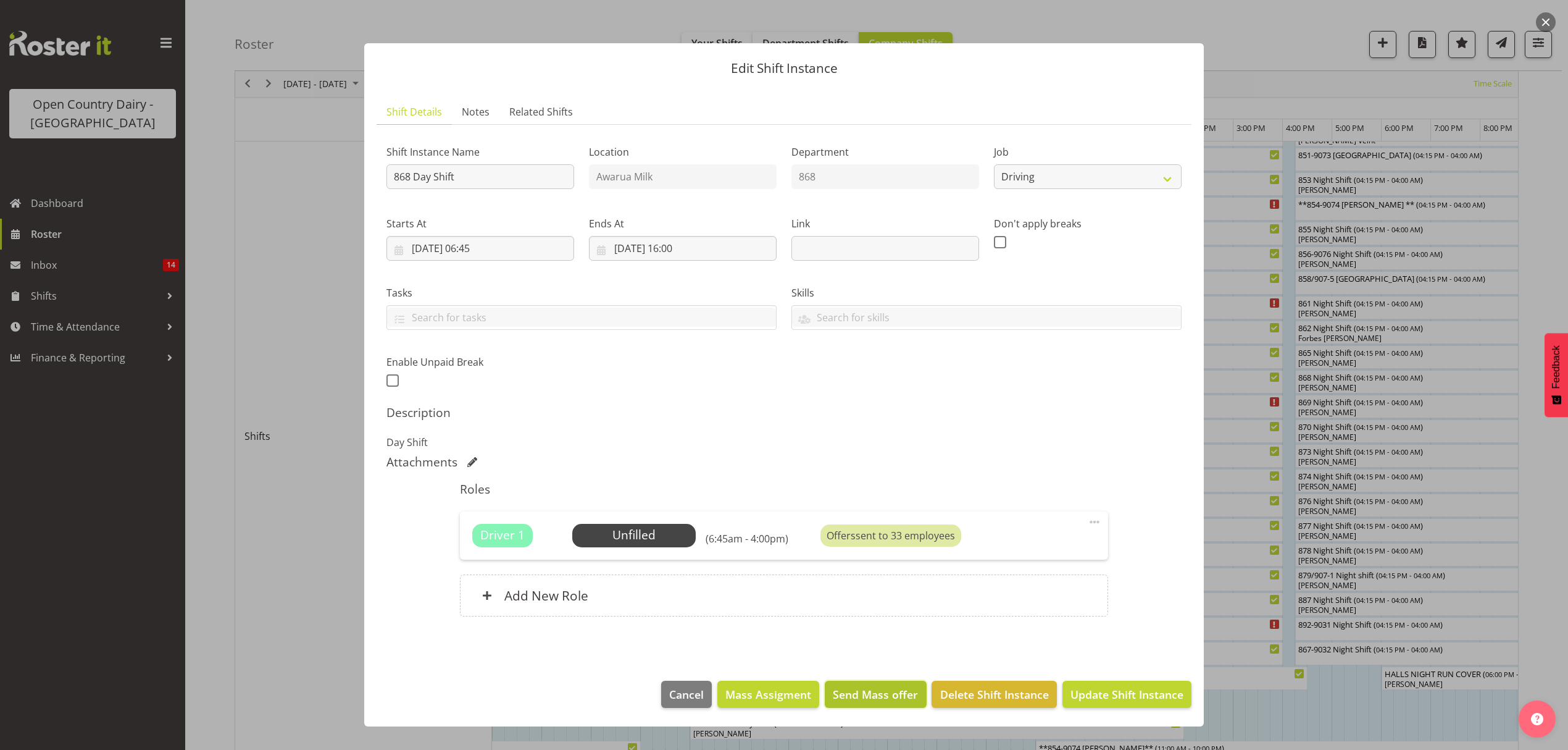
click at [909, 708] on button "Send Mass offer" at bounding box center [875, 694] width 101 height 27
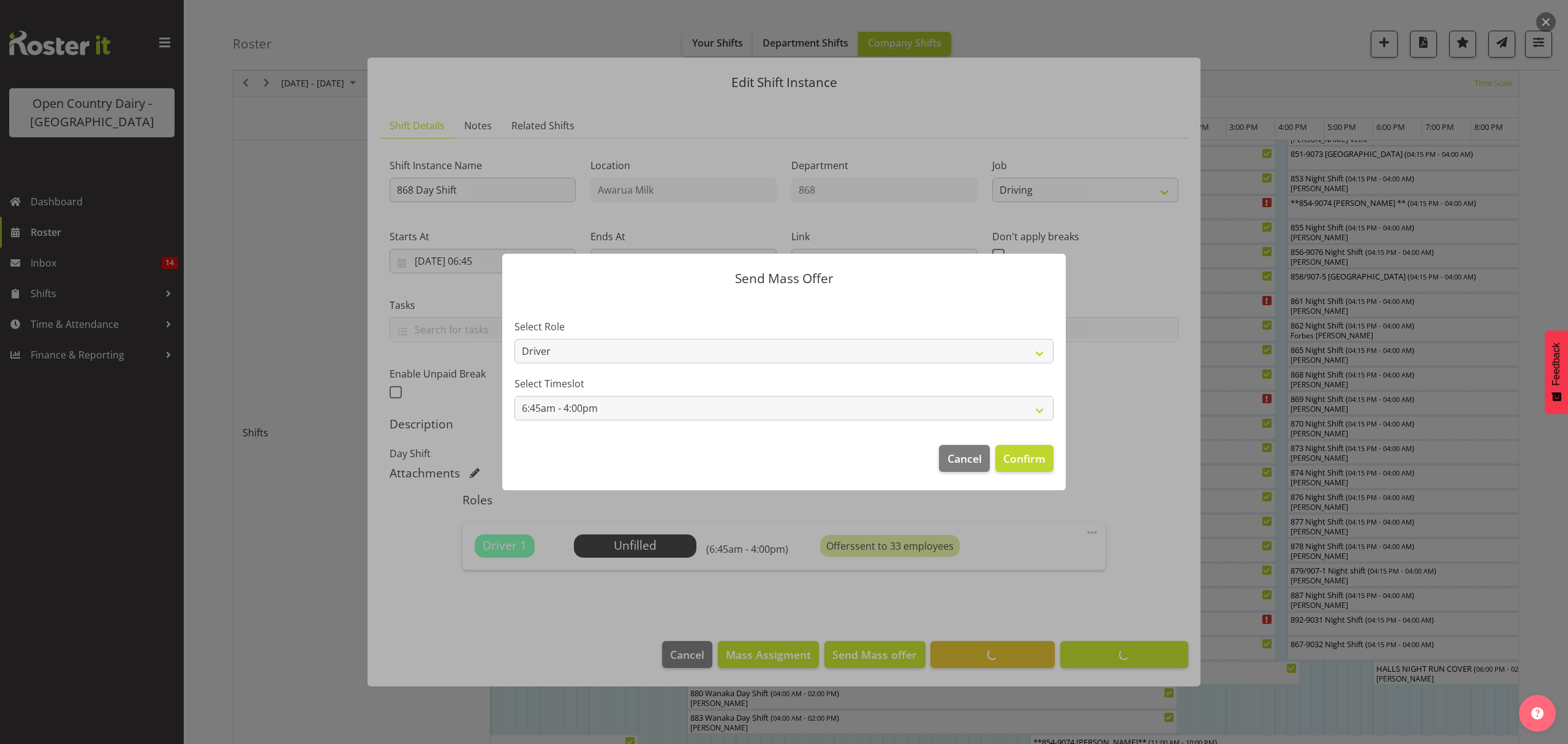
click at [897, 691] on div at bounding box center [784, 372] width 1568 height 744
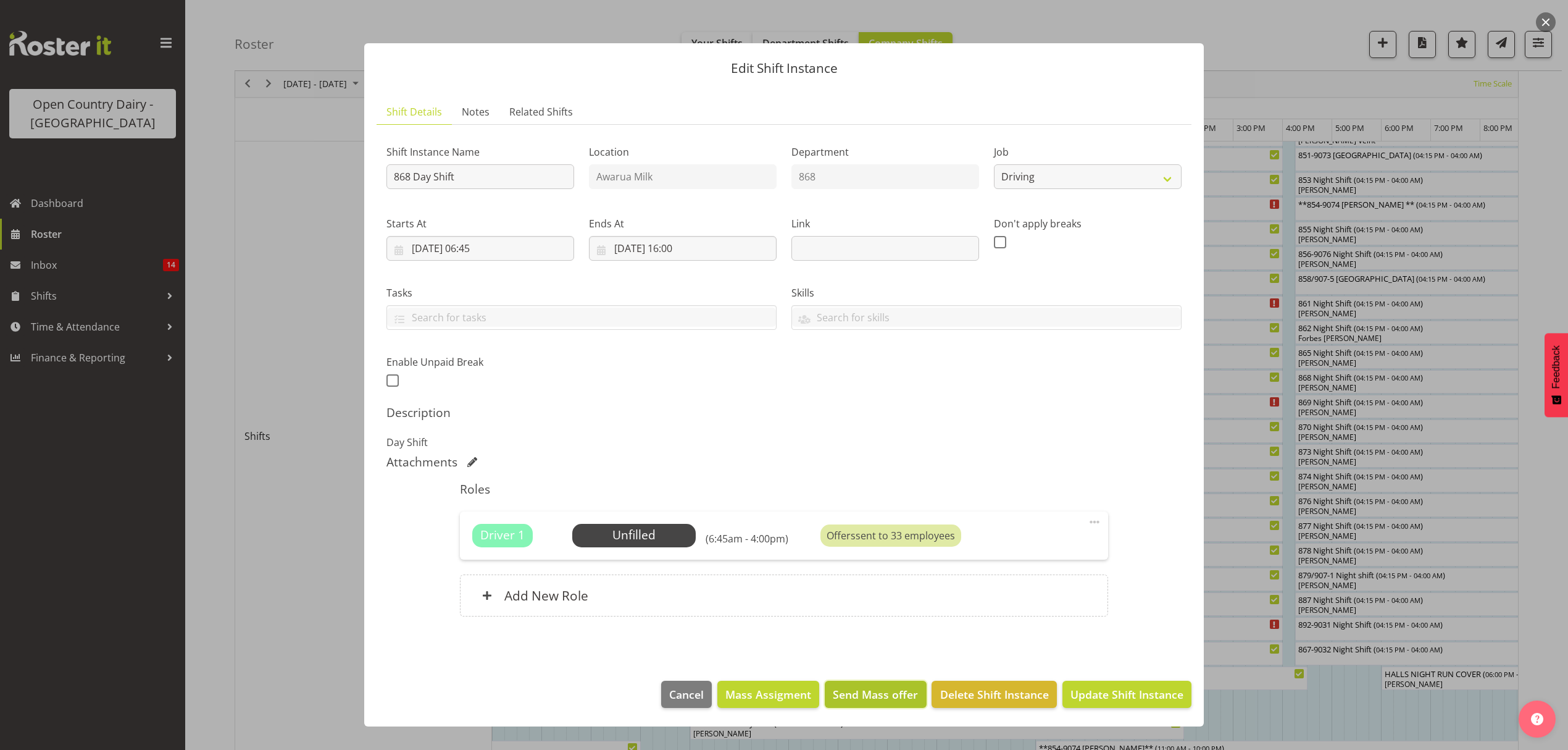
click at [895, 691] on span "Send Mass offer" at bounding box center [875, 694] width 85 height 16
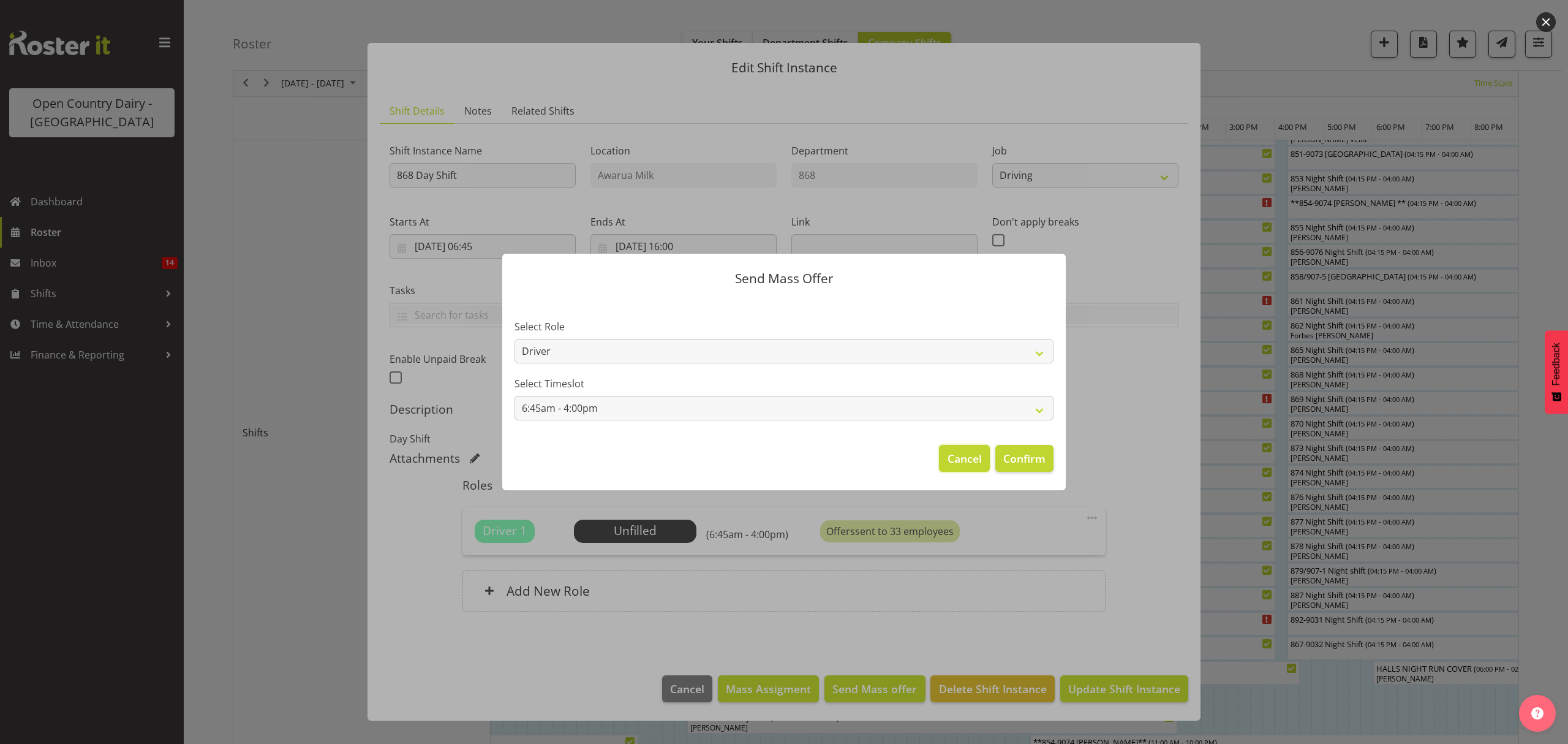
click at [966, 457] on span "Cancel" at bounding box center [965, 458] width 35 height 16
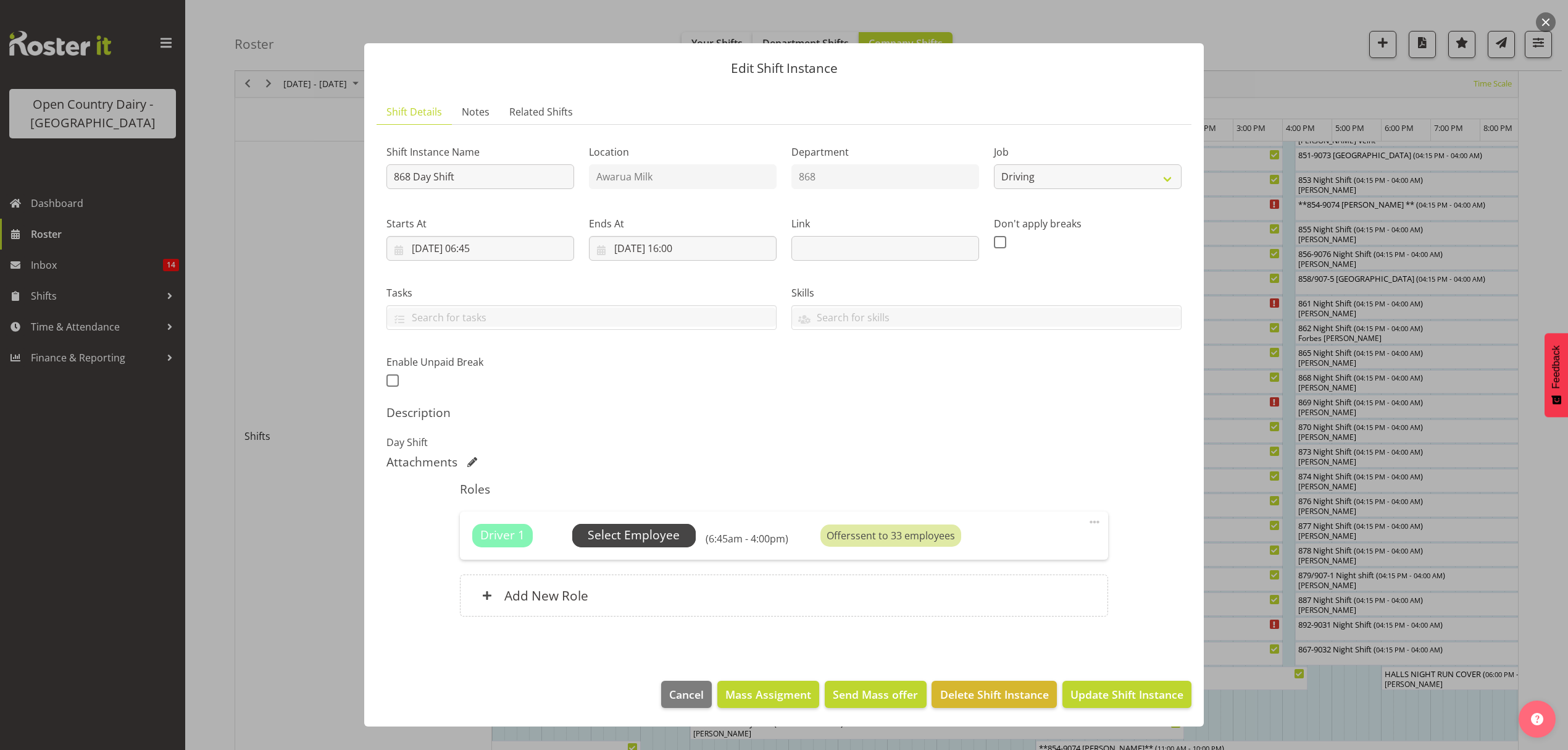
click at [606, 534] on span "Select Employee" at bounding box center [633, 535] width 92 height 18
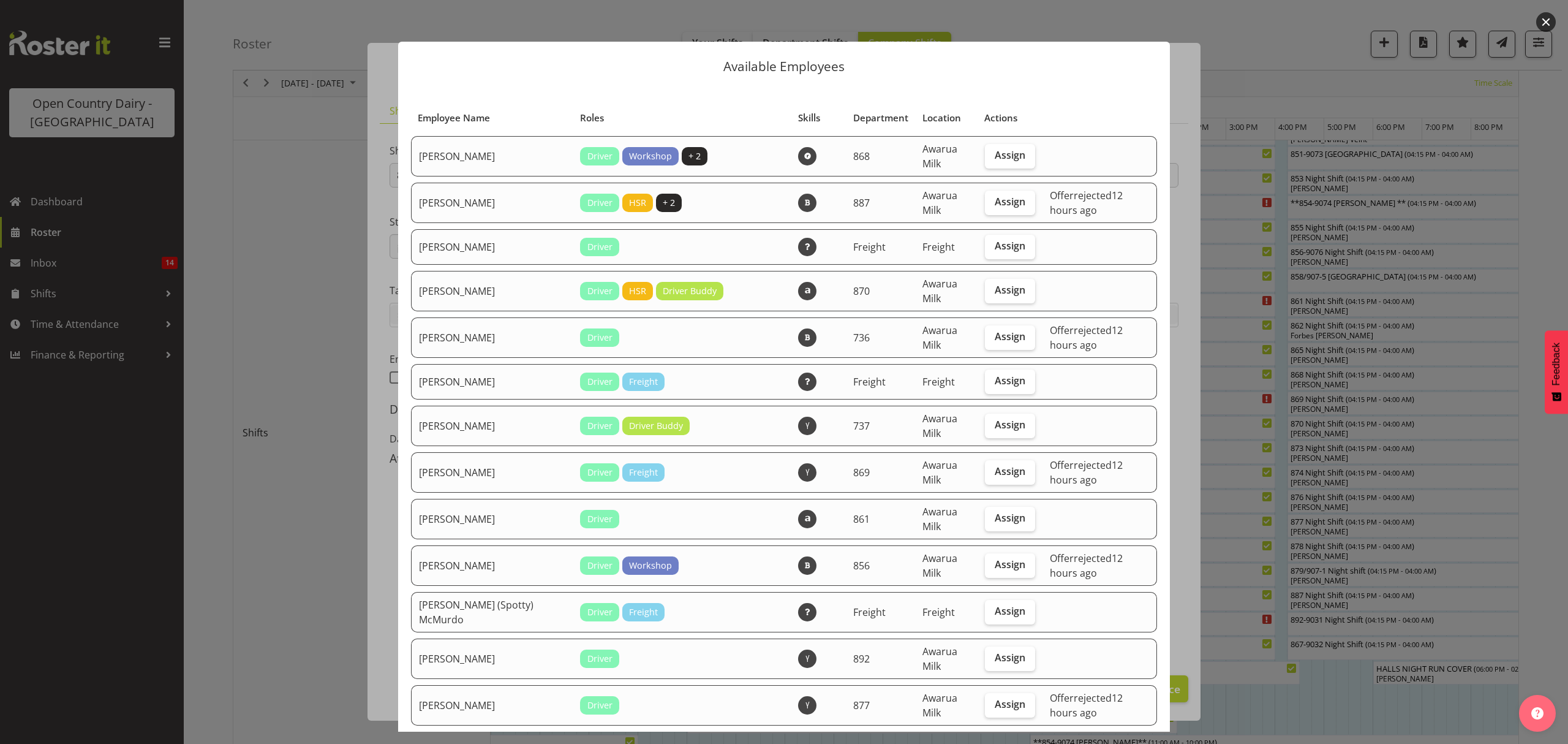
scroll to position [0, 0]
click at [864, 13] on div "Available Employees Employee Name Roles Skills Department Location Actions Alan…" at bounding box center [784, 372] width 796 height 720
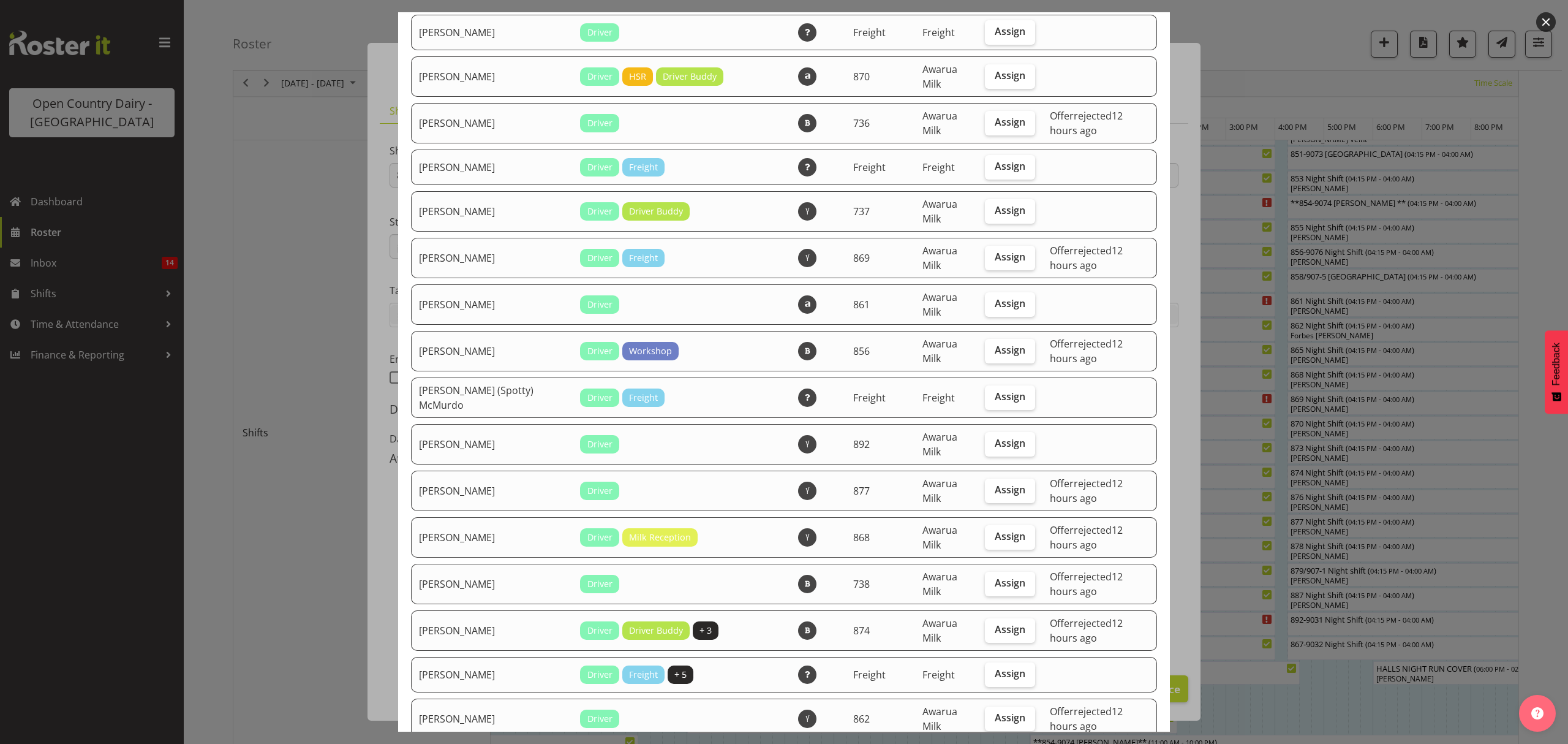
scroll to position [245, 0]
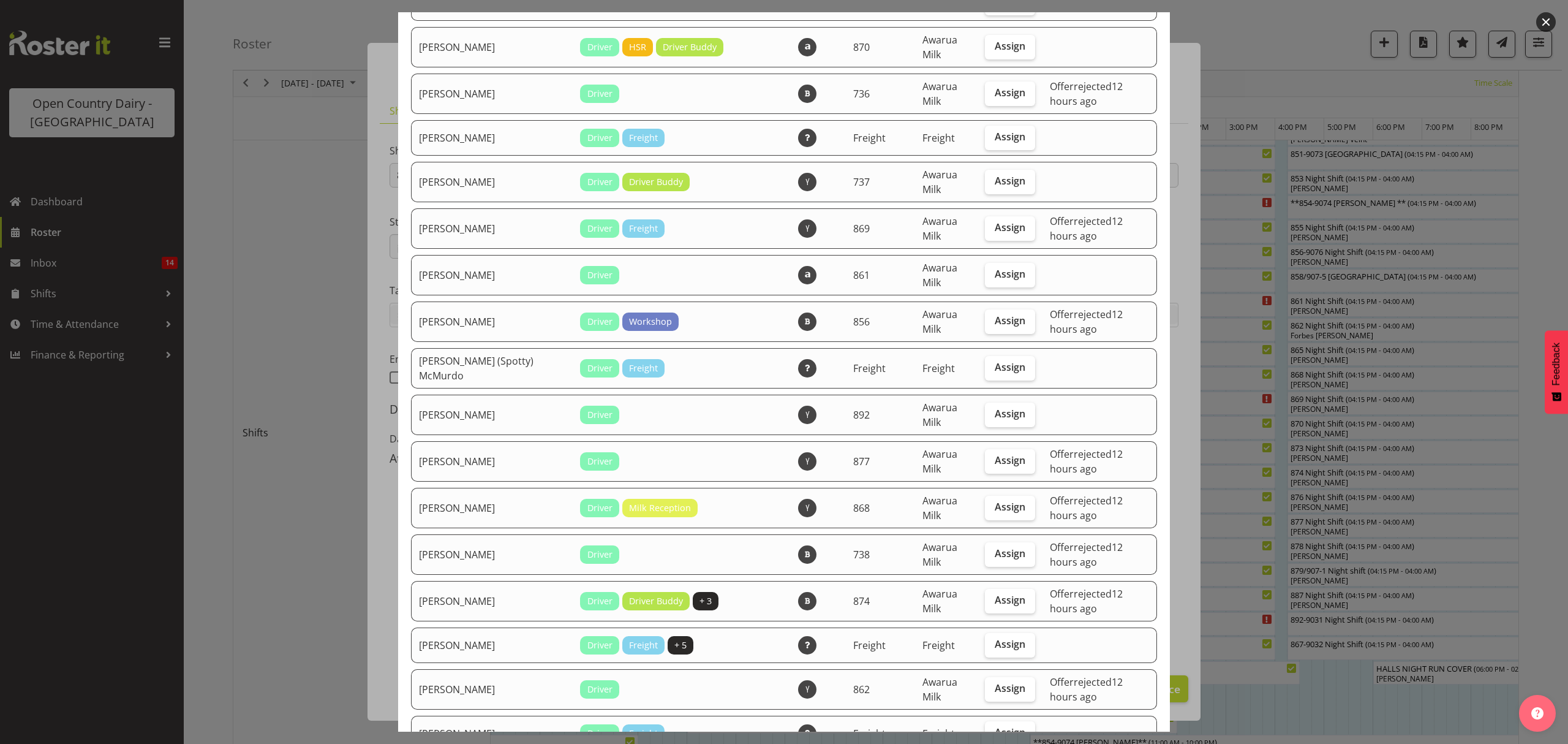
click at [293, 434] on div at bounding box center [784, 372] width 1568 height 744
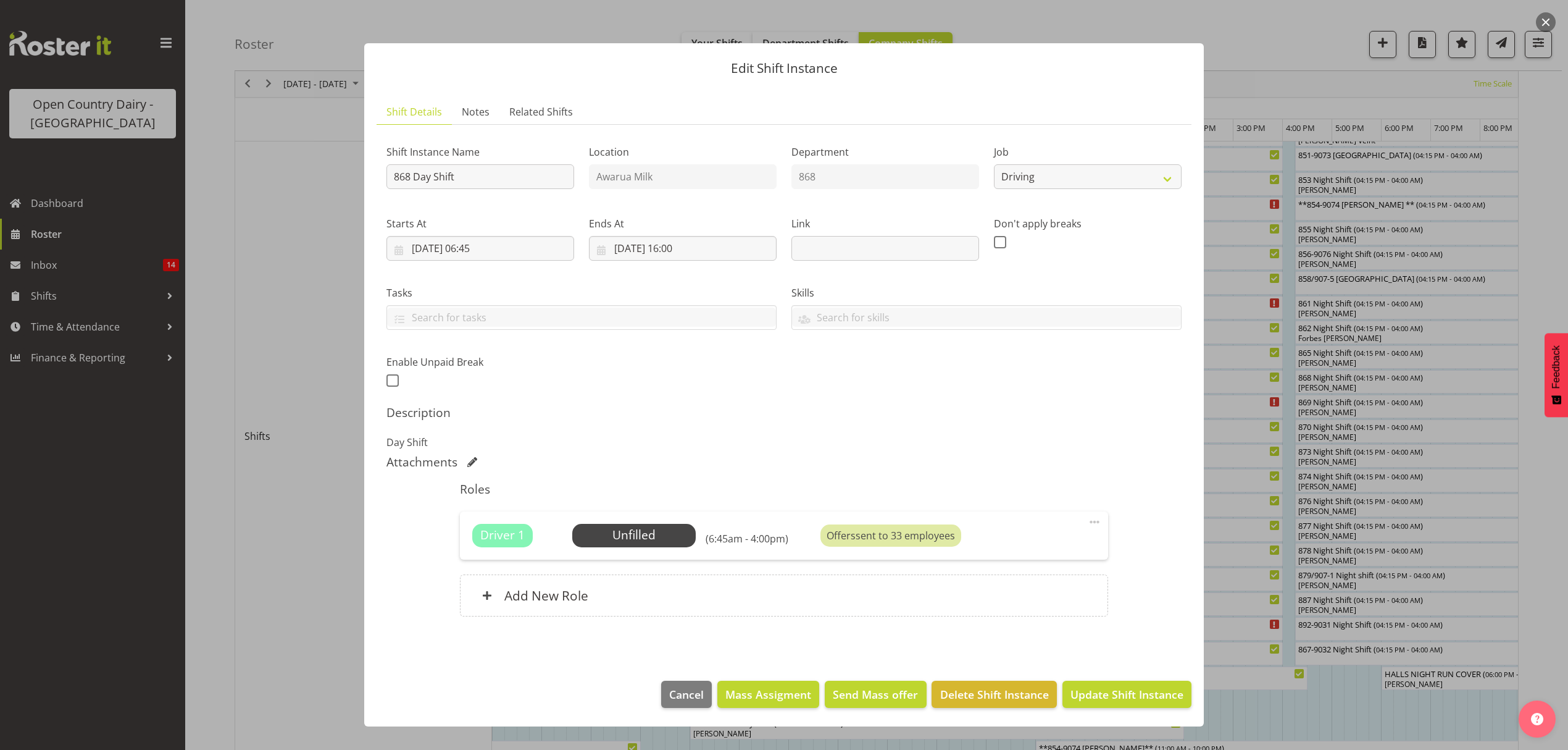
click at [1093, 520] on span at bounding box center [1094, 521] width 15 height 15
click at [1036, 546] on link "Edit" at bounding box center [1043, 549] width 119 height 22
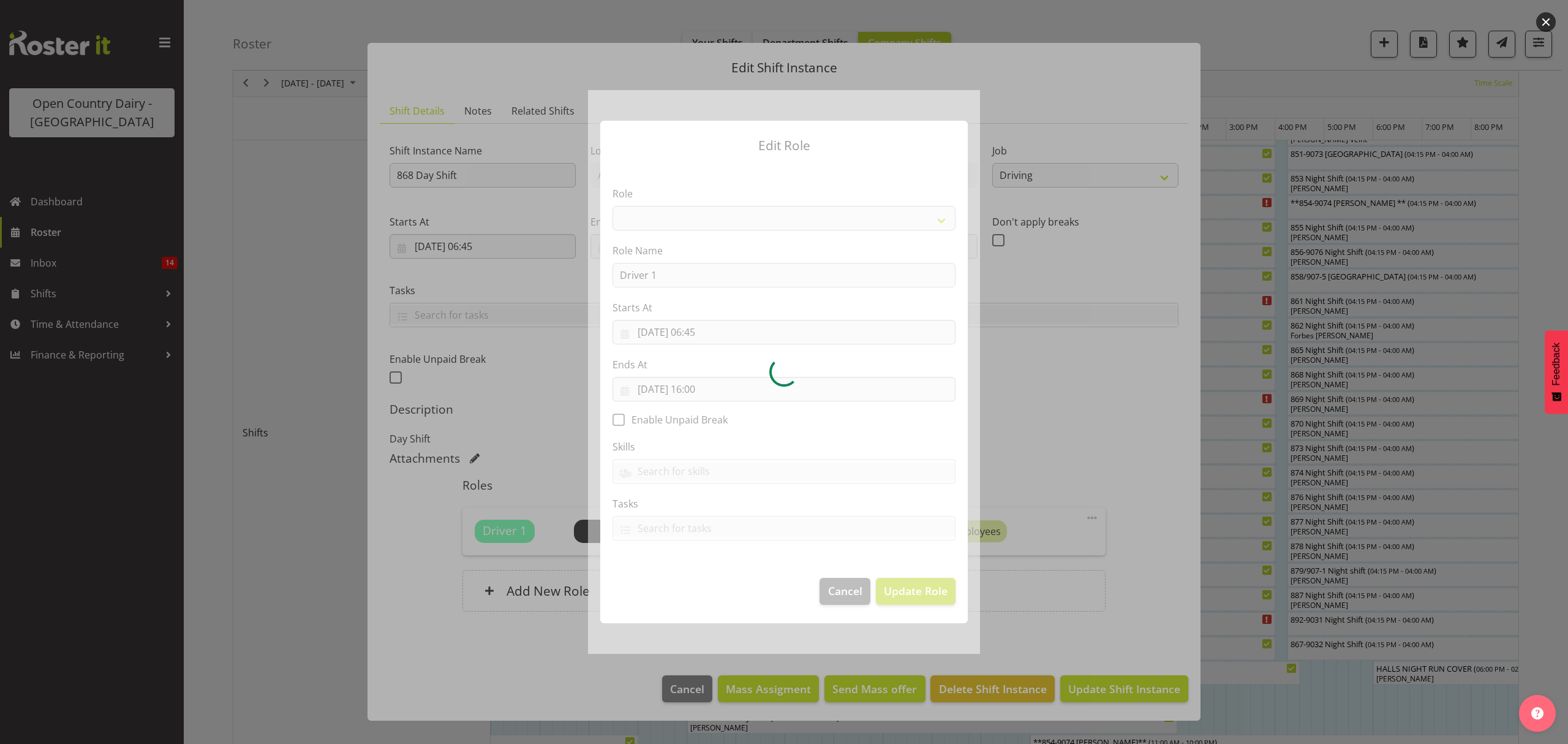
select select "1154"
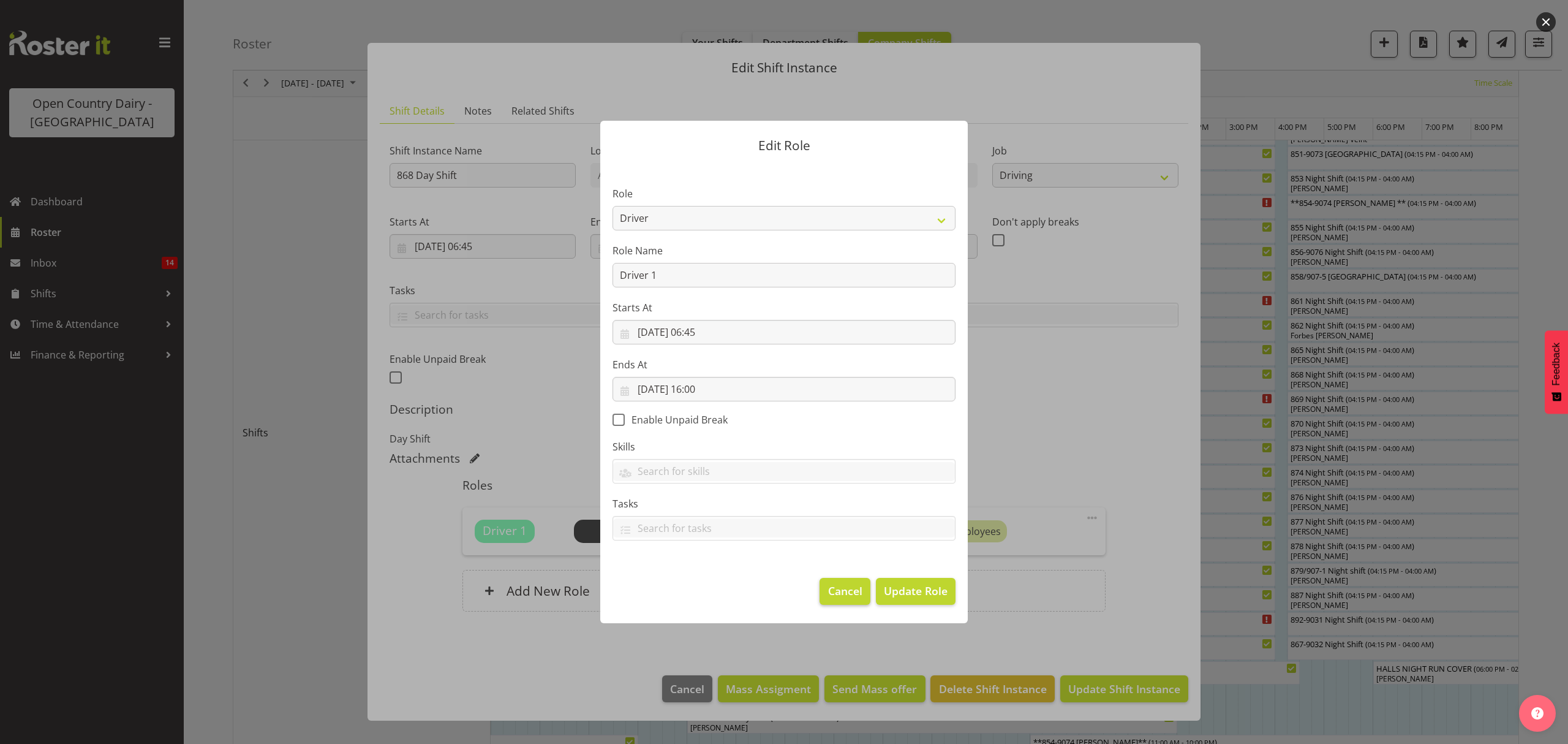
drag, startPoint x: 821, startPoint y: 582, endPoint x: 825, endPoint y: 596, distance: 14.6
click at [825, 596] on footer "Cancel Update Role" at bounding box center [784, 594] width 367 height 57
click at [823, 594] on button "Cancel" at bounding box center [845, 591] width 50 height 27
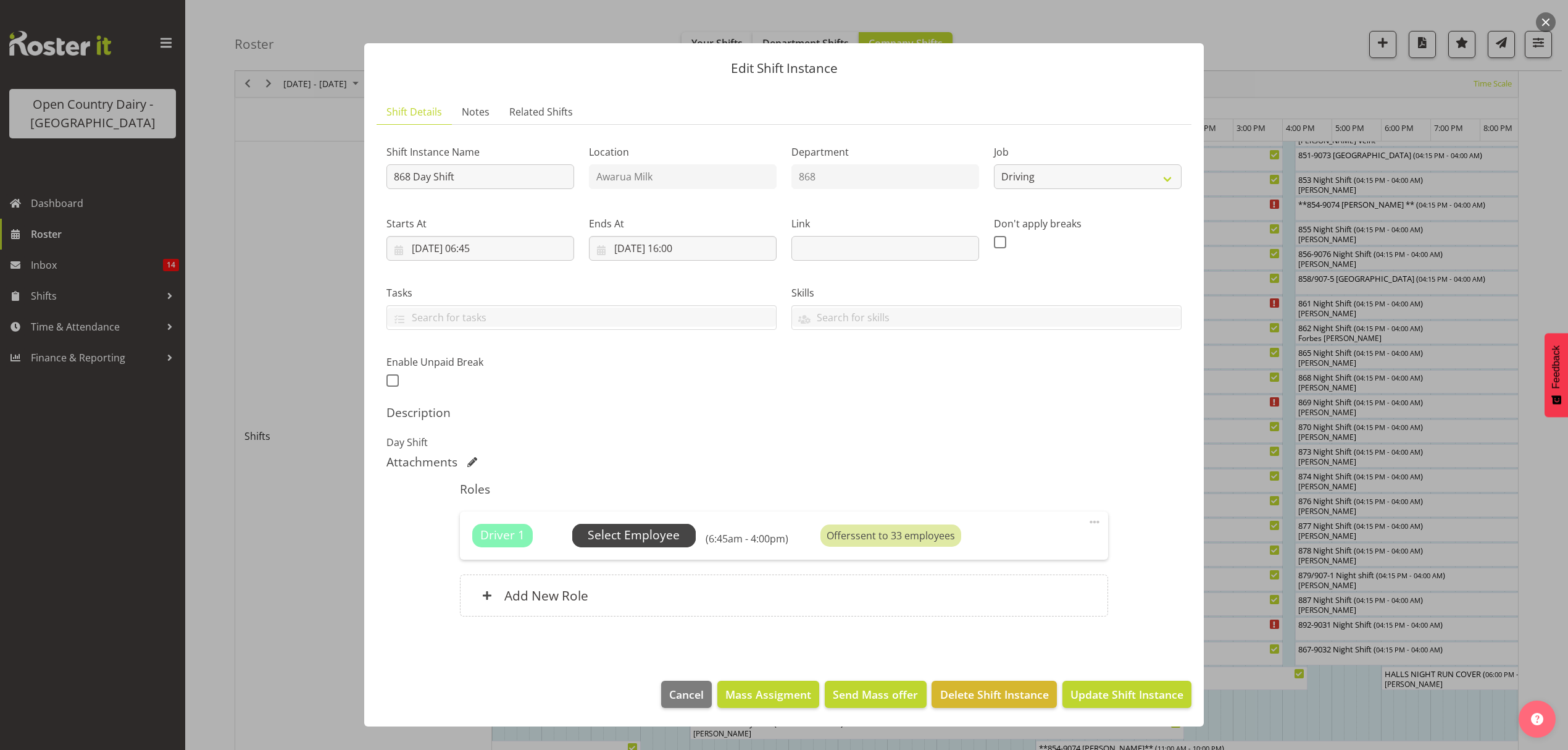
click at [658, 539] on span "Select Employee" at bounding box center [633, 535] width 92 height 18
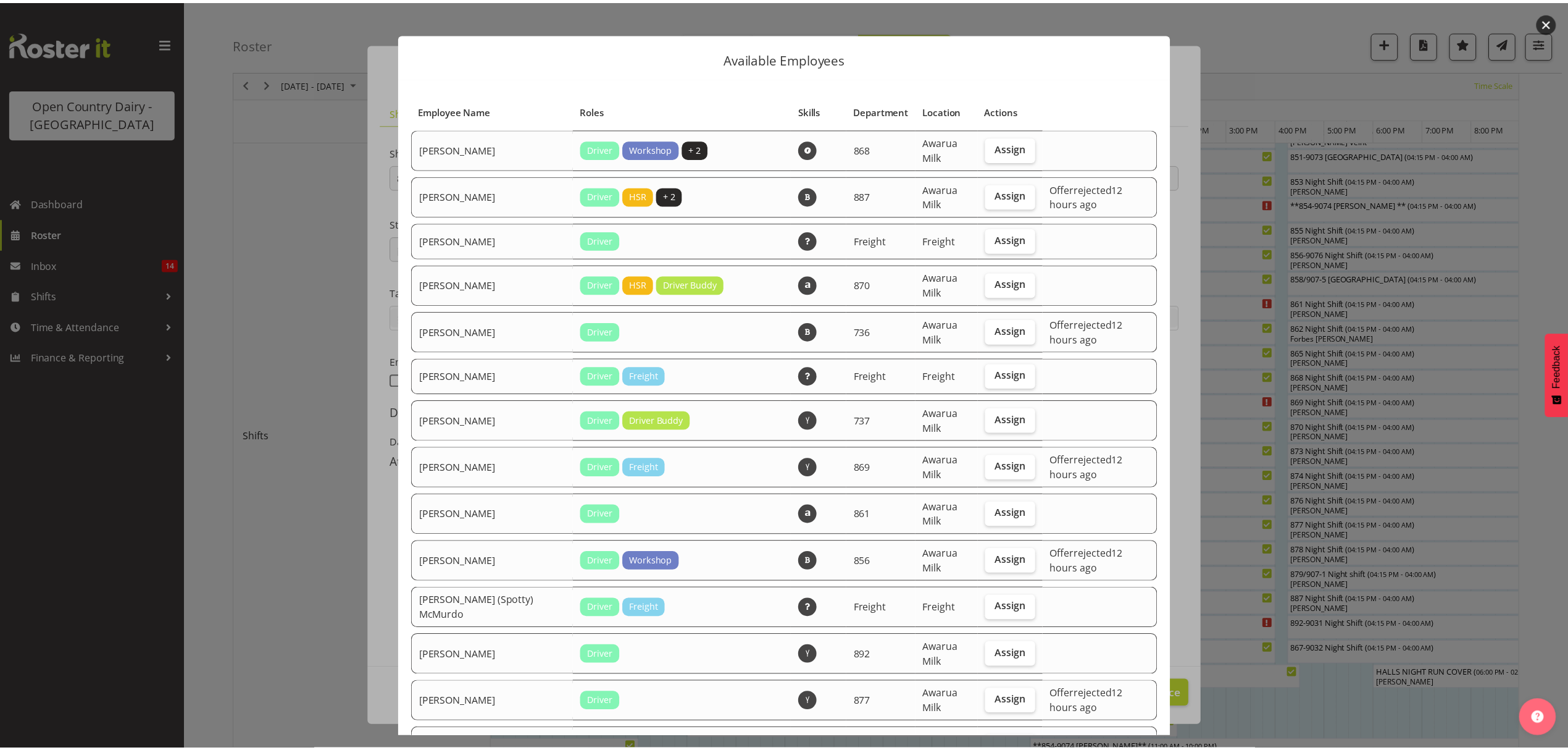
scroll to position [0, 0]
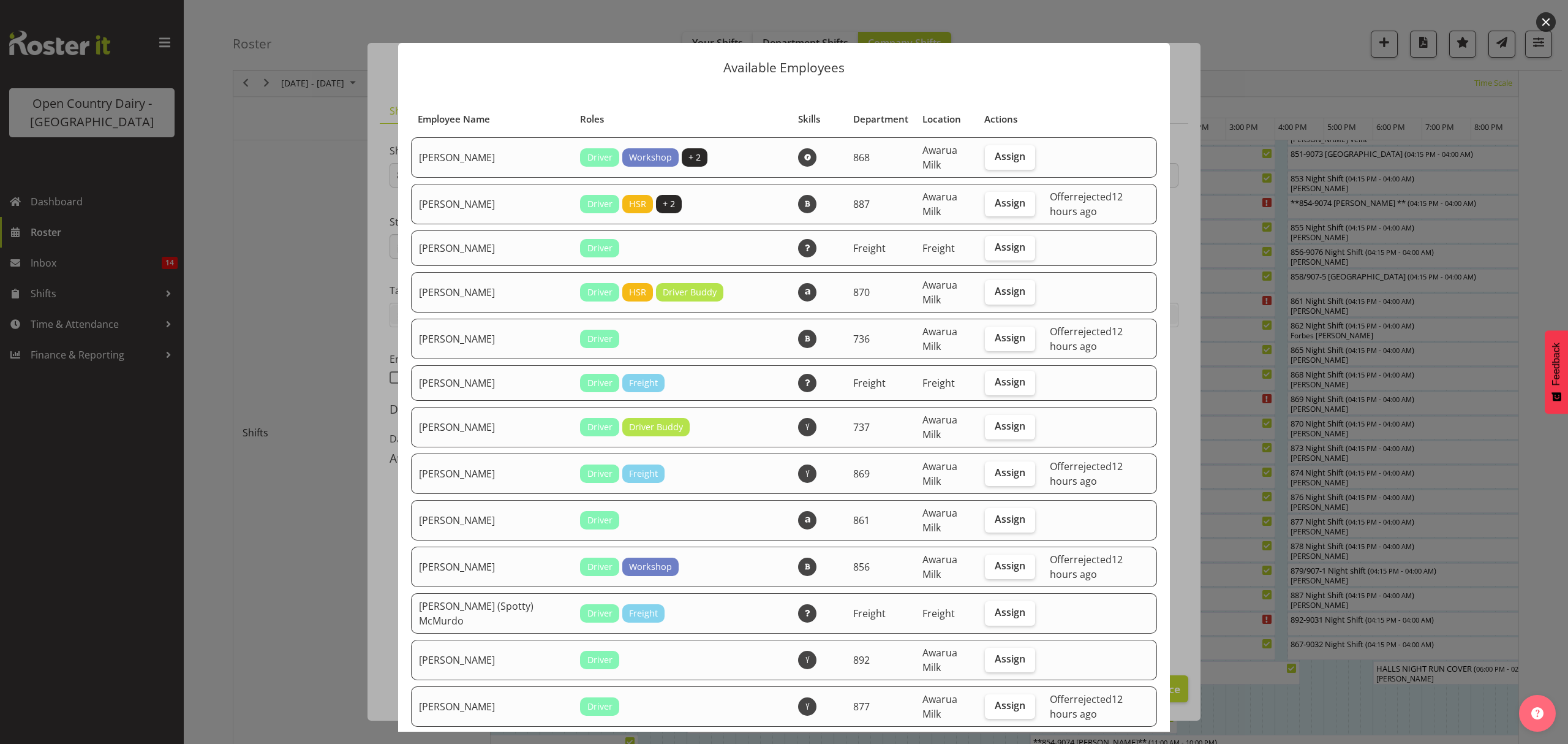
click at [1046, 144] on td at bounding box center [1100, 158] width 115 height 41
click at [792, 35] on div "Available Employees Employee Name Roles Skills Department Location Actions Alan…" at bounding box center [784, 372] width 796 height 720
click at [1541, 15] on button "button" at bounding box center [1545, 22] width 20 height 20
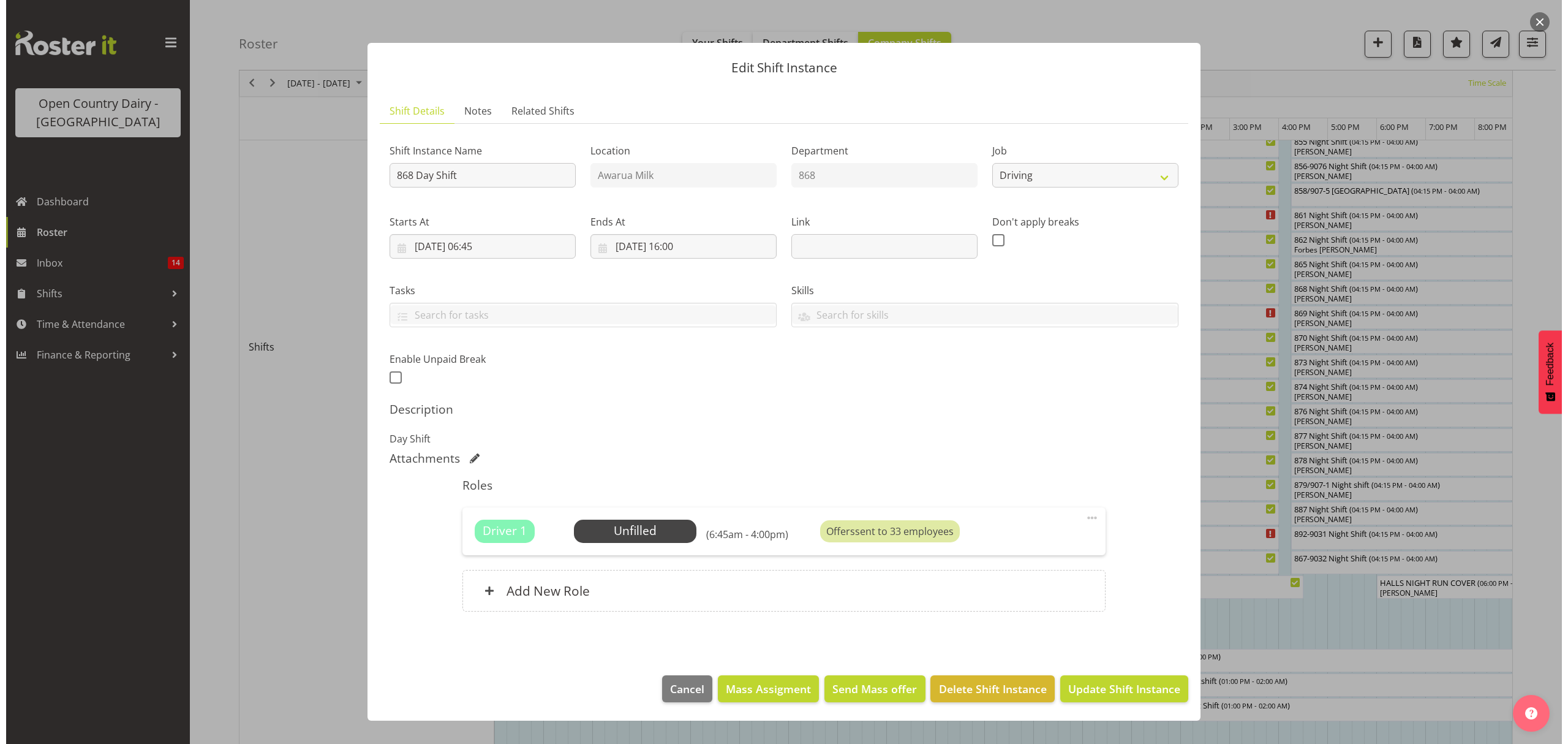
scroll to position [408, 0]
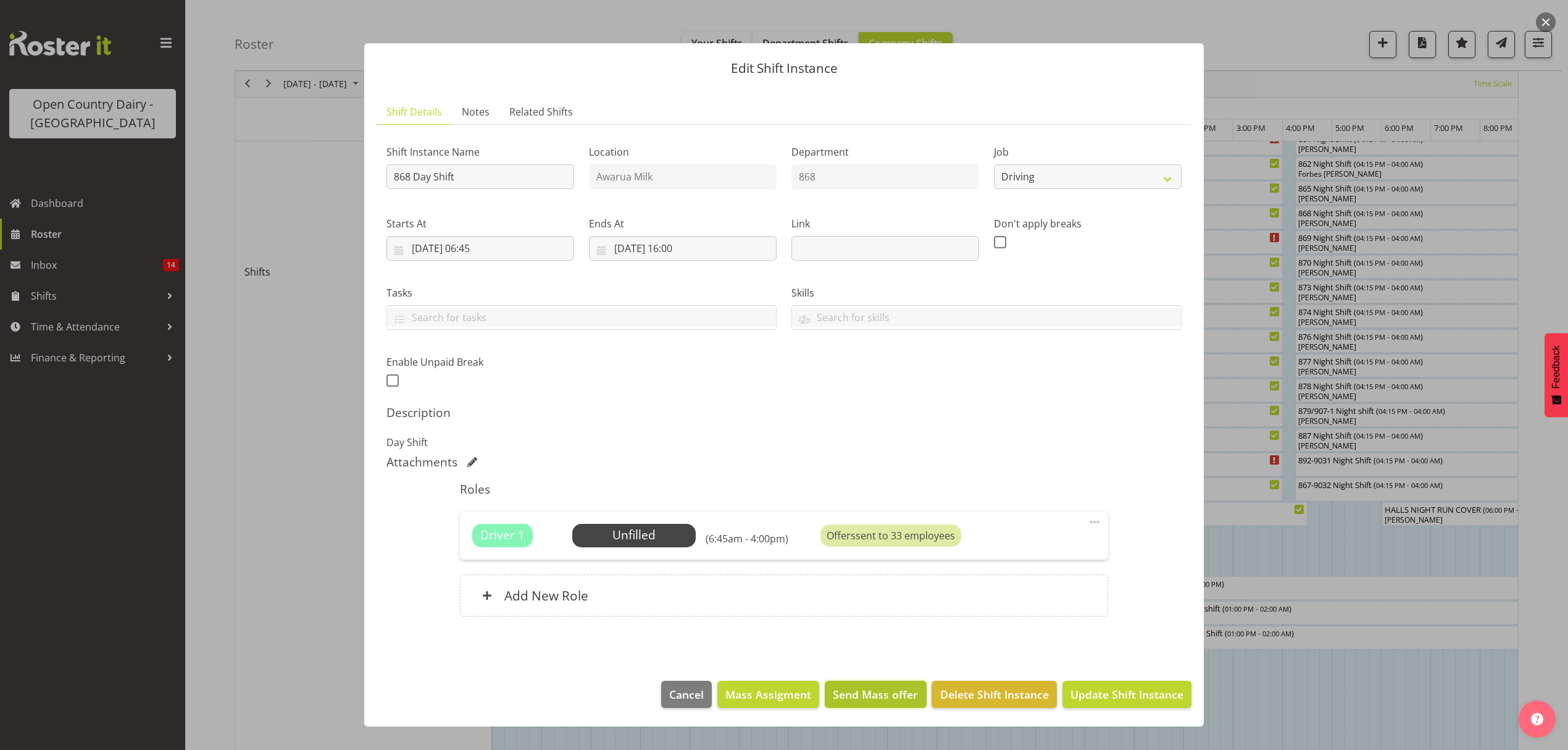
click at [891, 688] on span "Send Mass offer" at bounding box center [875, 694] width 85 height 16
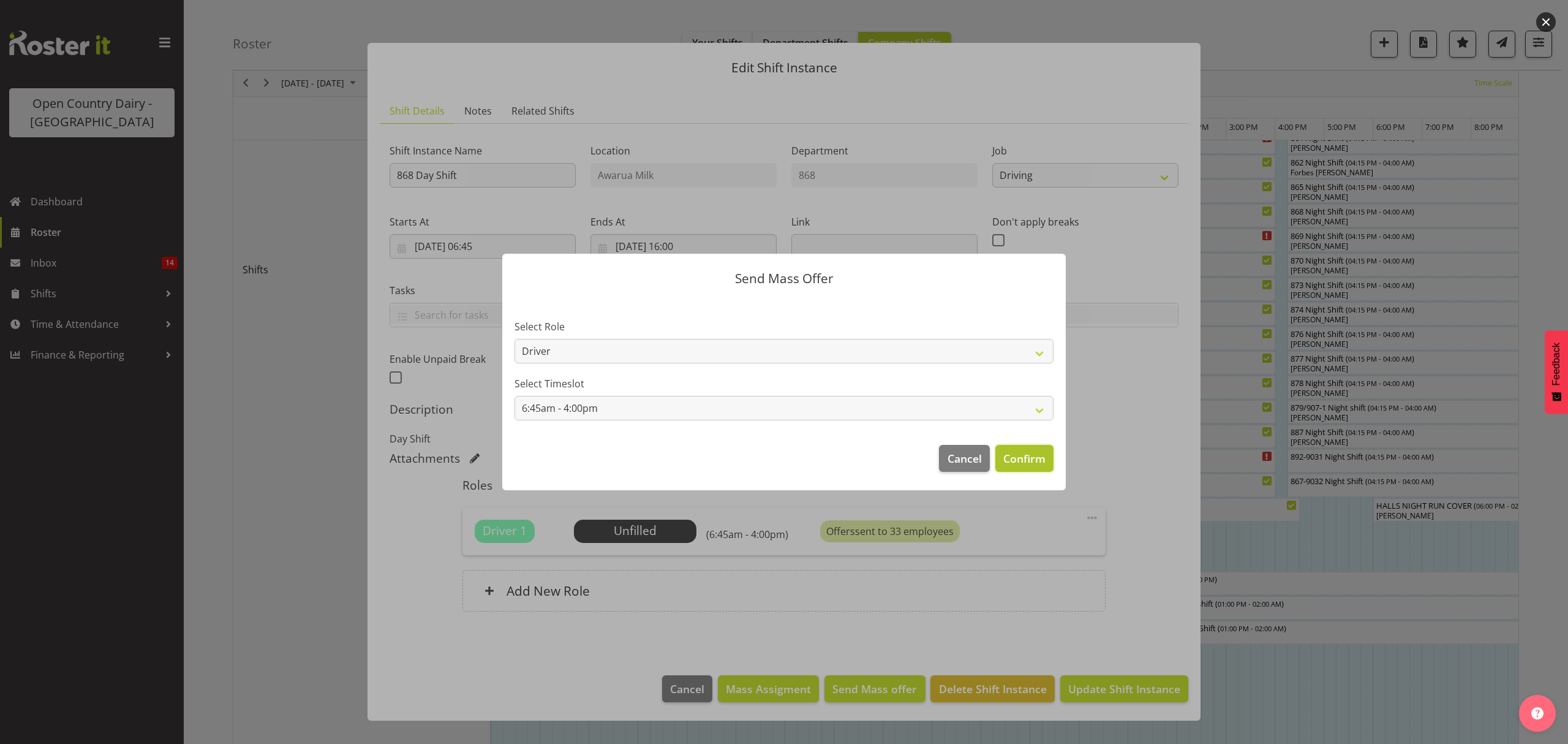
click at [1021, 457] on span "Confirm" at bounding box center [1024, 458] width 42 height 16
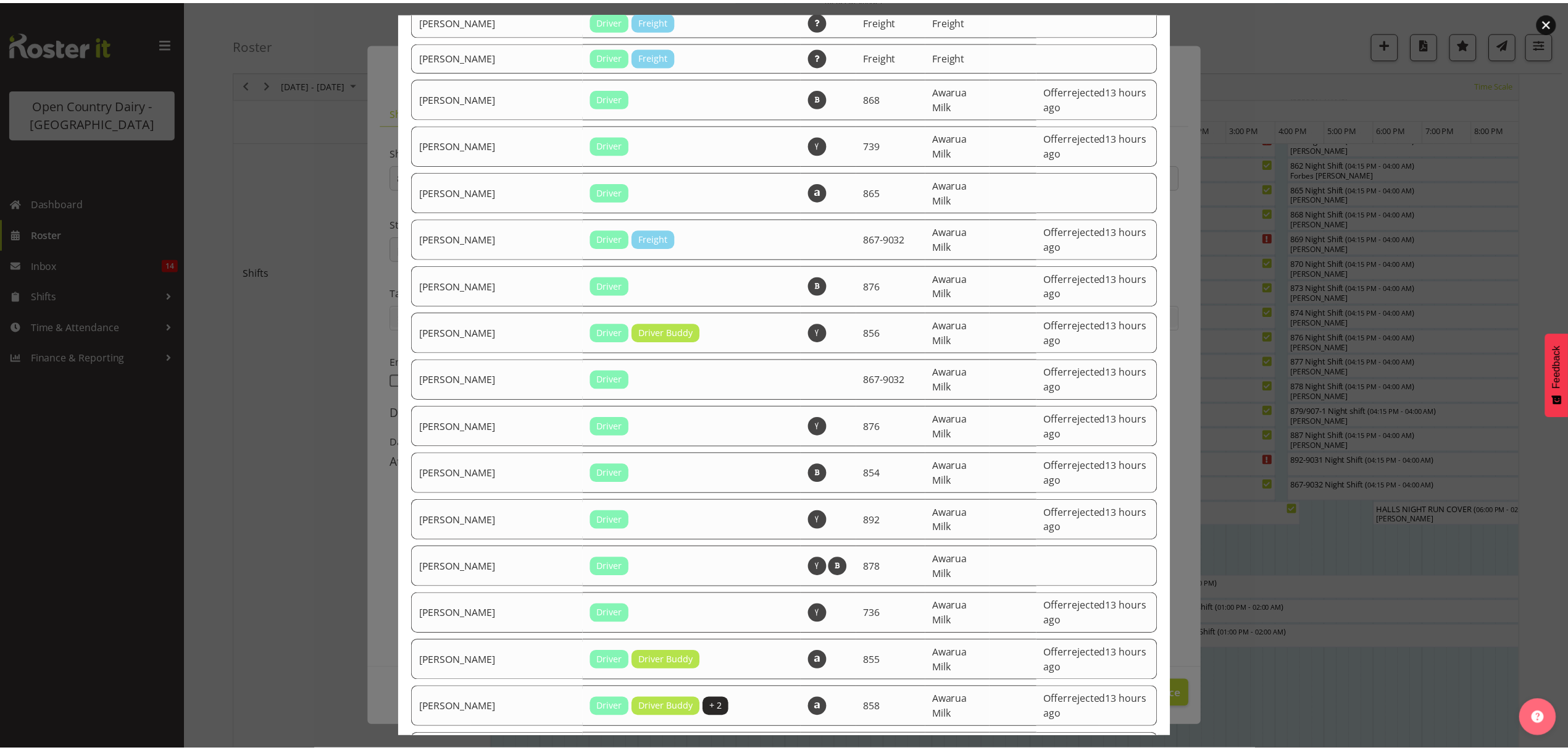
scroll to position [1512, 0]
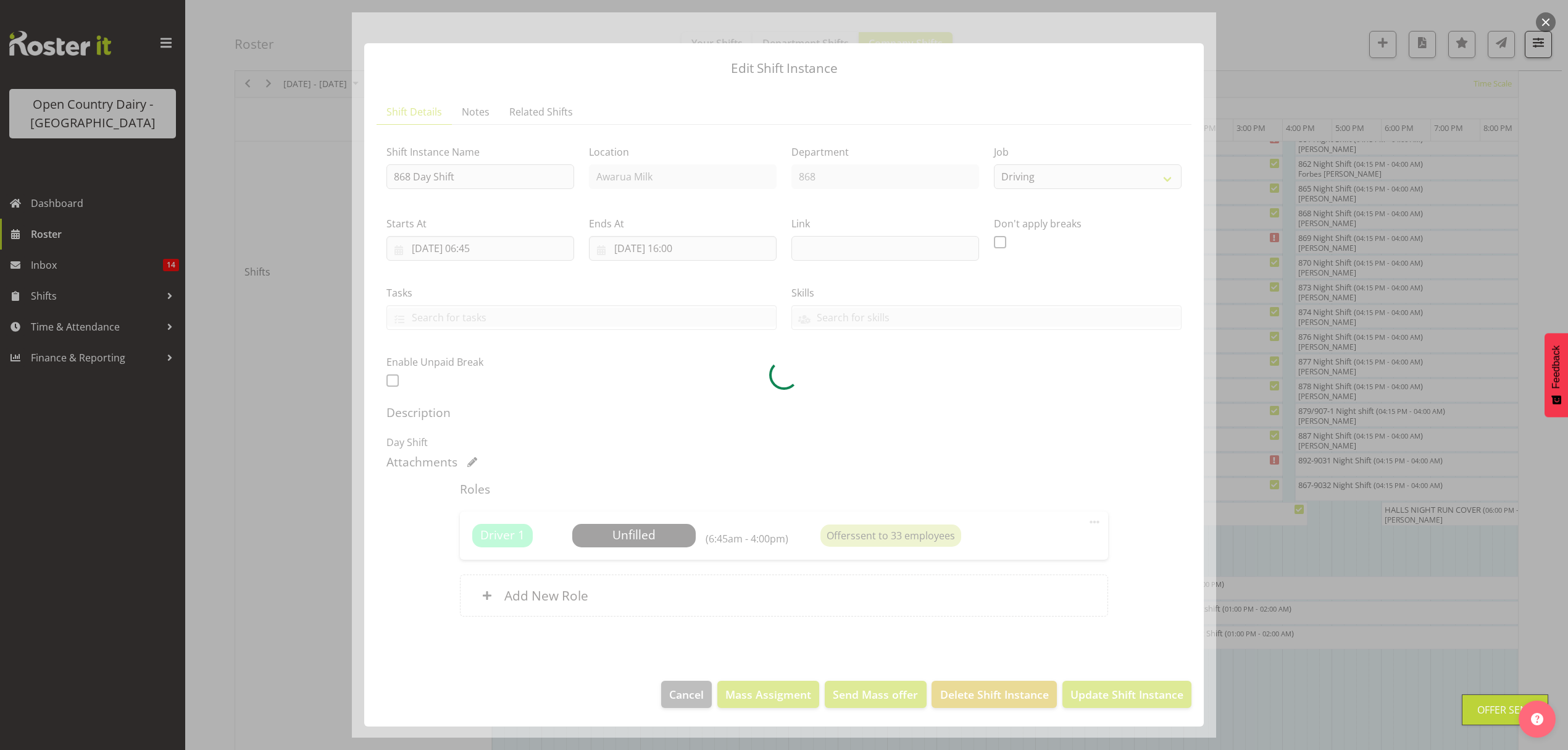
scroll to position [0, 0]
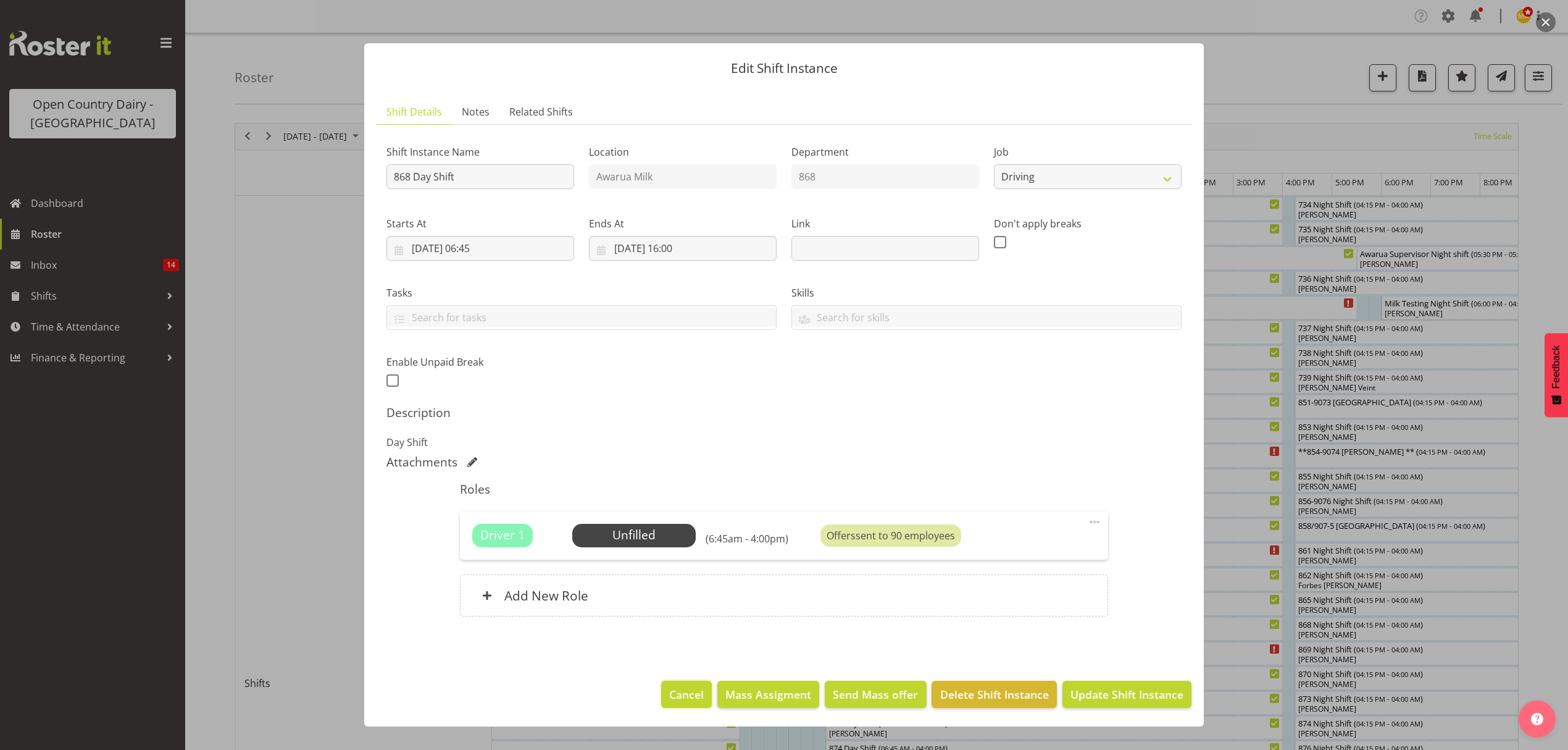
click at [682, 693] on span "Cancel" at bounding box center [686, 694] width 35 height 16
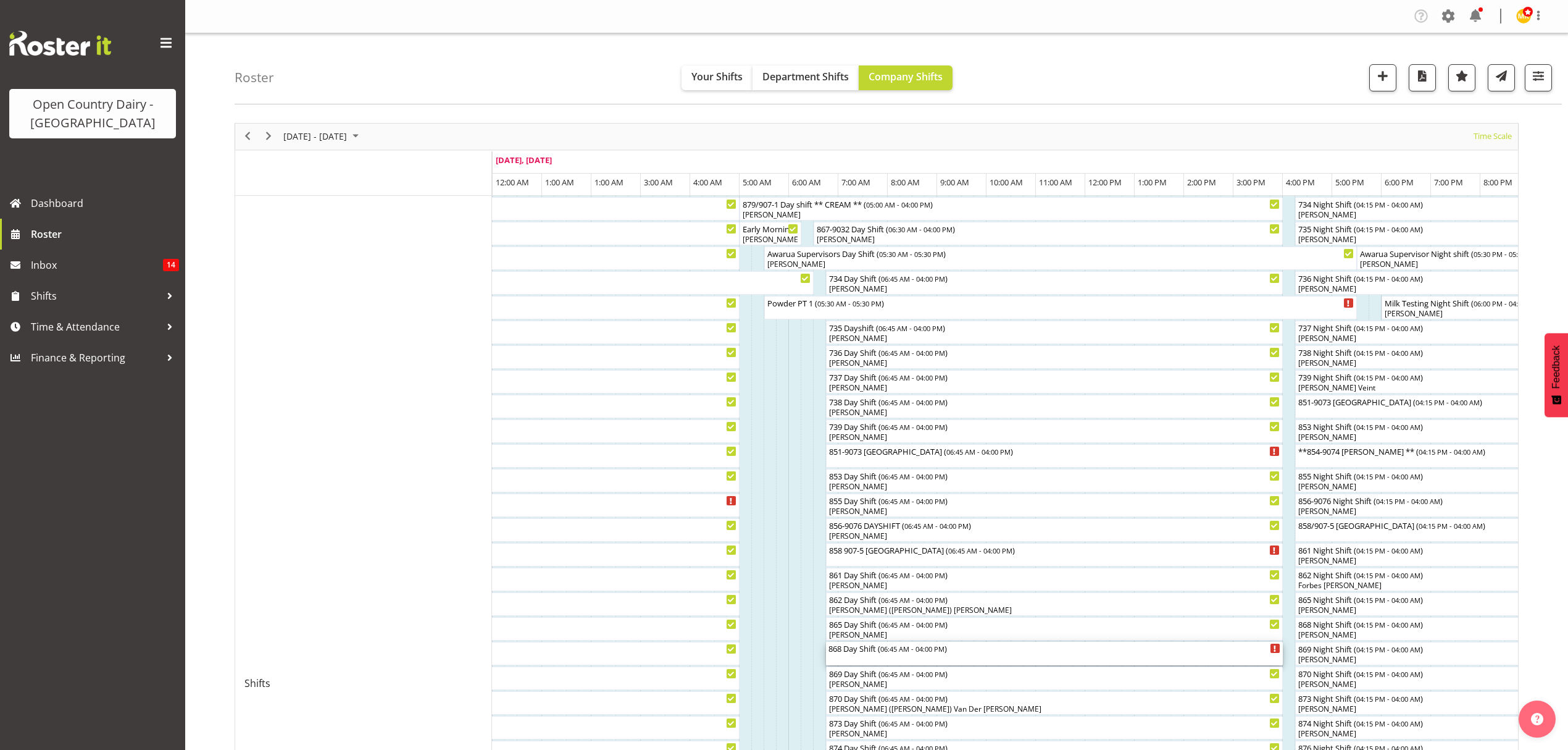
click at [909, 653] on span "06:45 AM - 04:00 PM" at bounding box center [912, 649] width 64 height 9
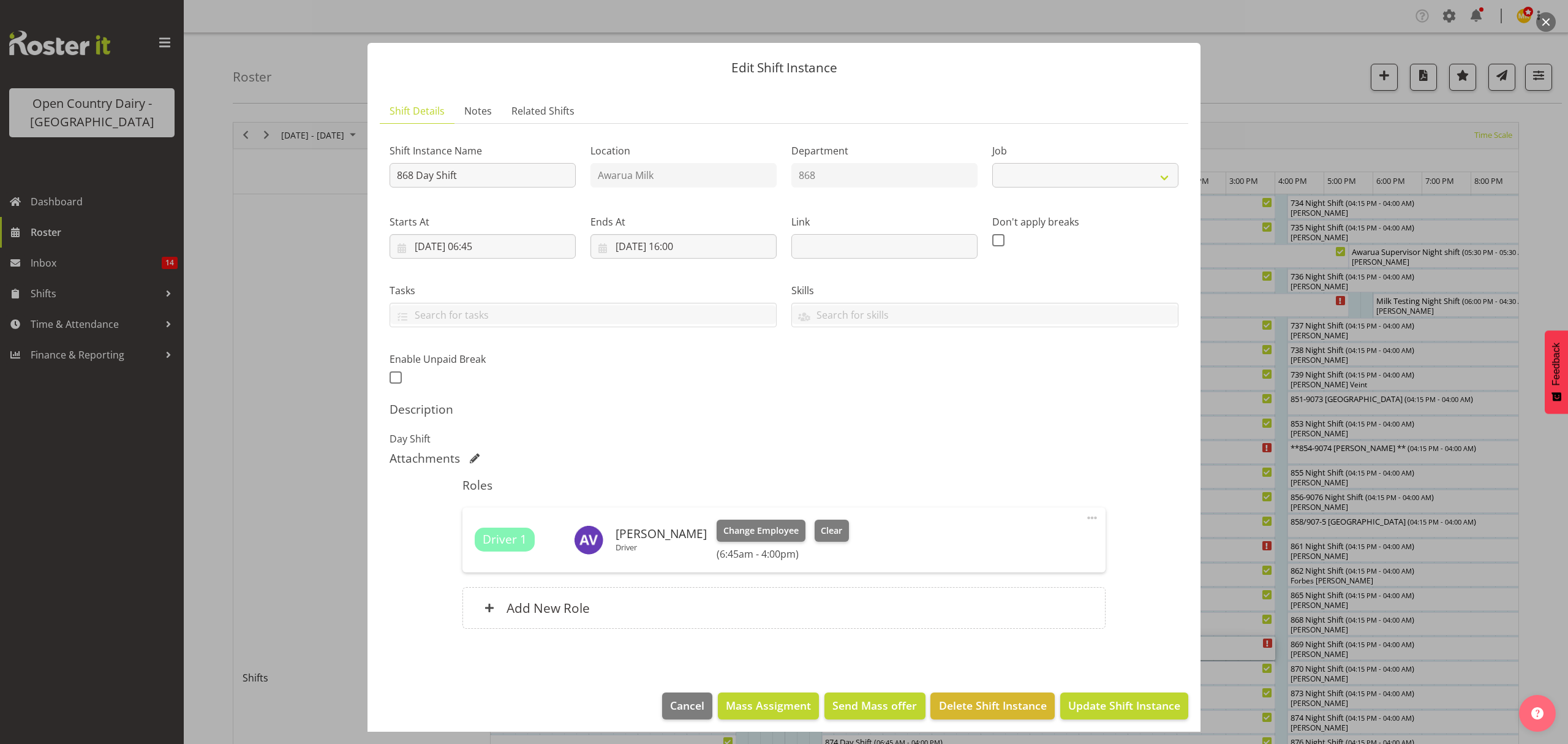
select select "10670"
click at [288, 323] on div at bounding box center [784, 372] width 1568 height 744
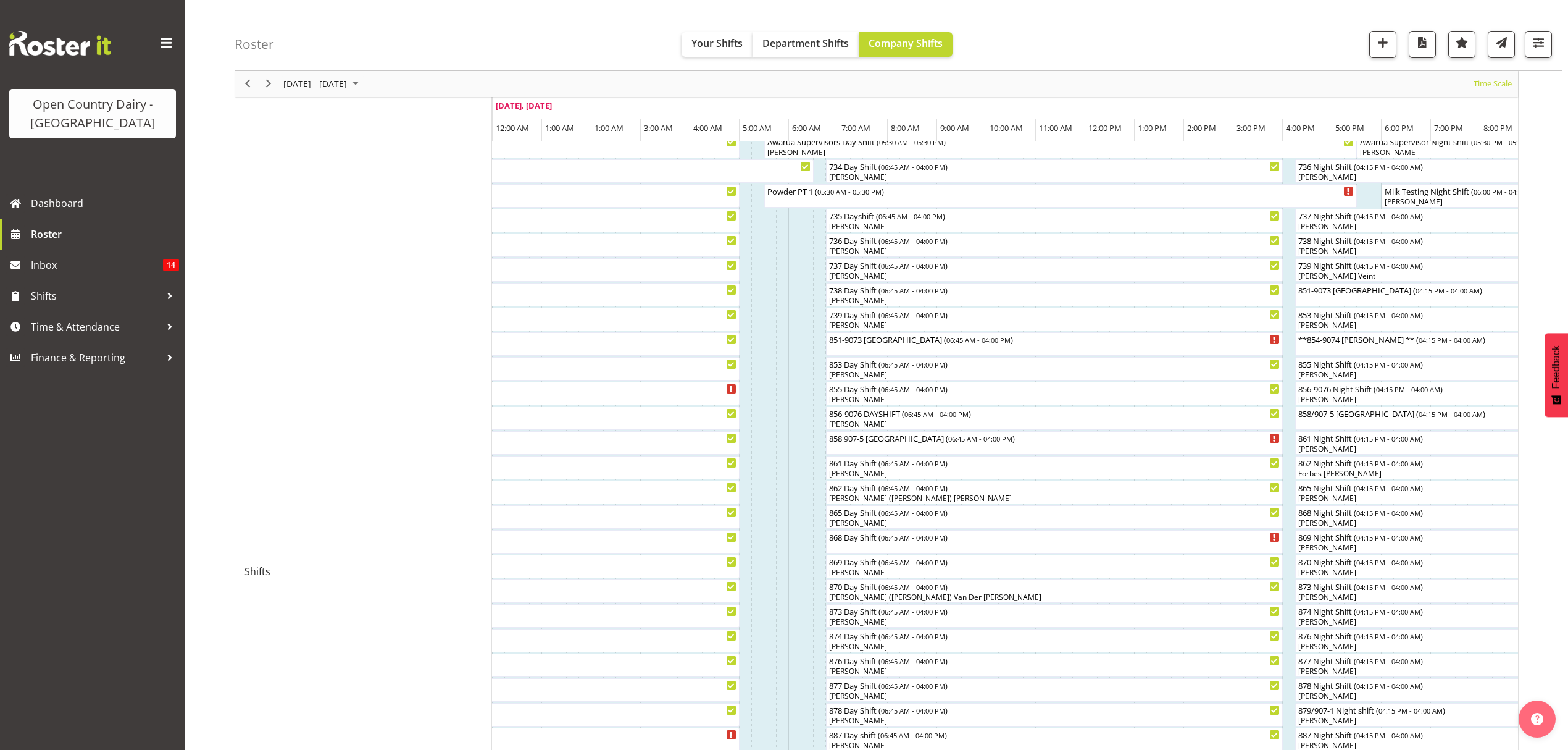
scroll to position [165, 0]
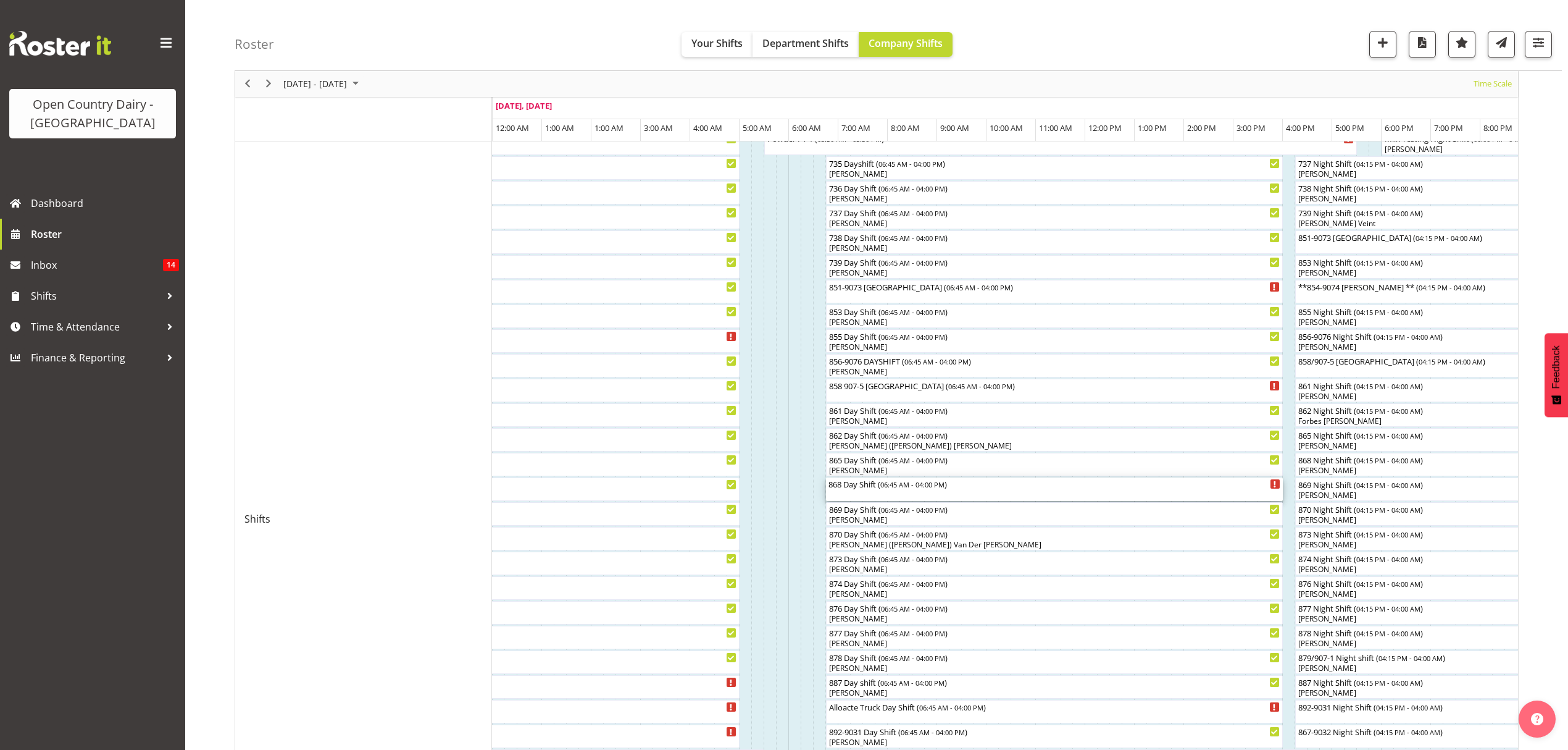
click at [882, 483] on div "868 Day Shift ( 06:45 AM - 04:00 PM )" at bounding box center [1055, 484] width 452 height 13
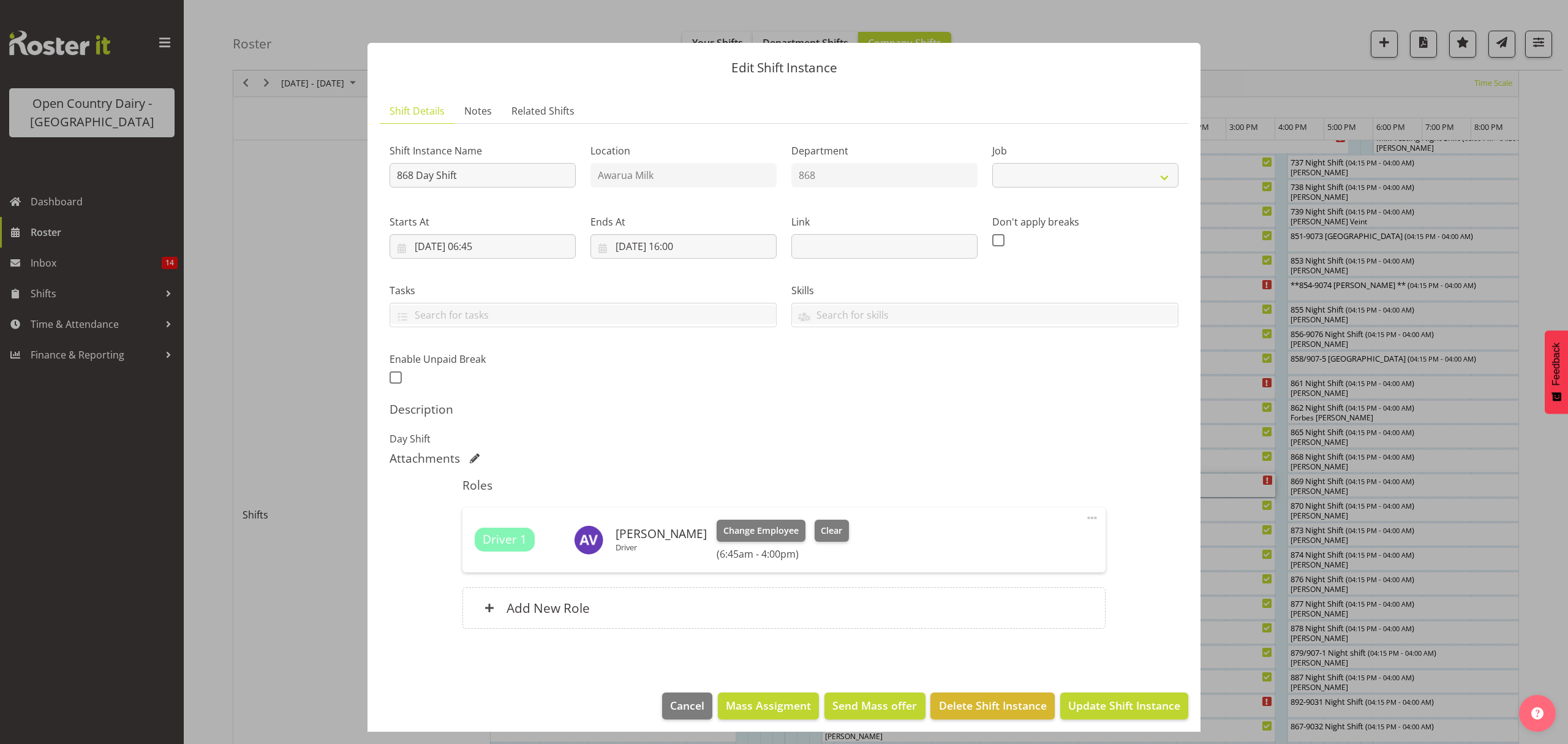
select select "10670"
click at [1340, 365] on div at bounding box center [784, 372] width 1568 height 744
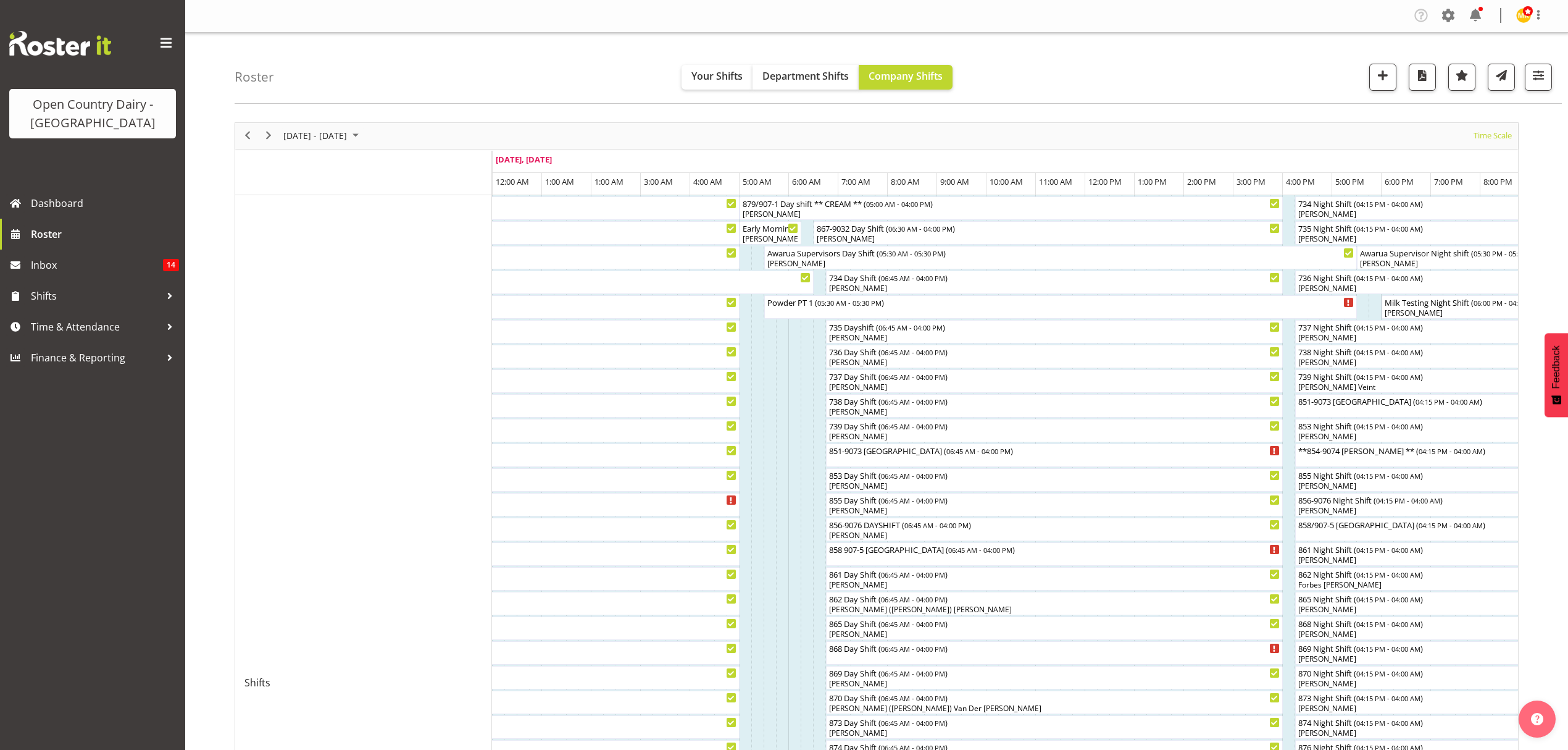
scroll to position [0, 0]
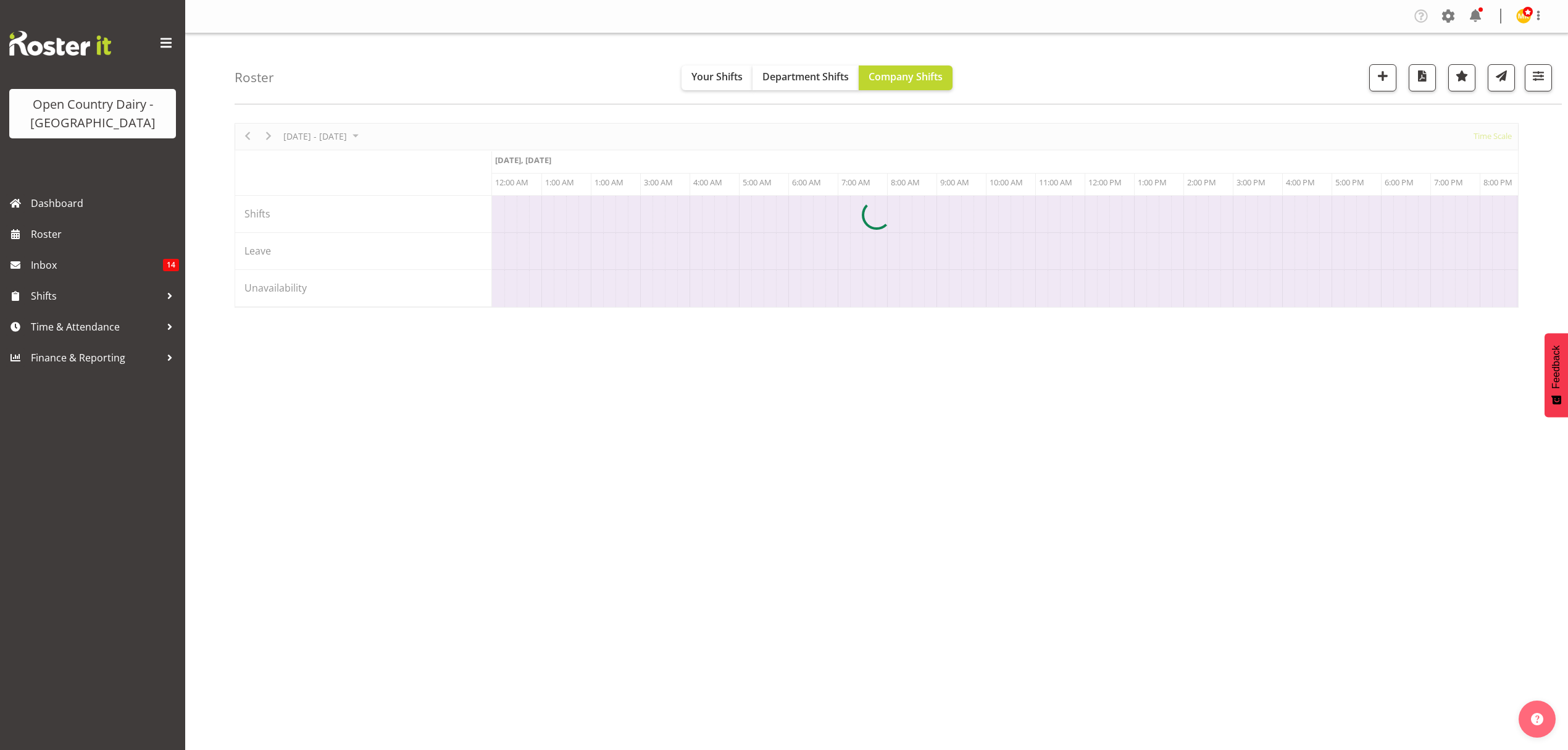
scroll to position [0, 7113]
